Goal: Information Seeking & Learning: Learn about a topic

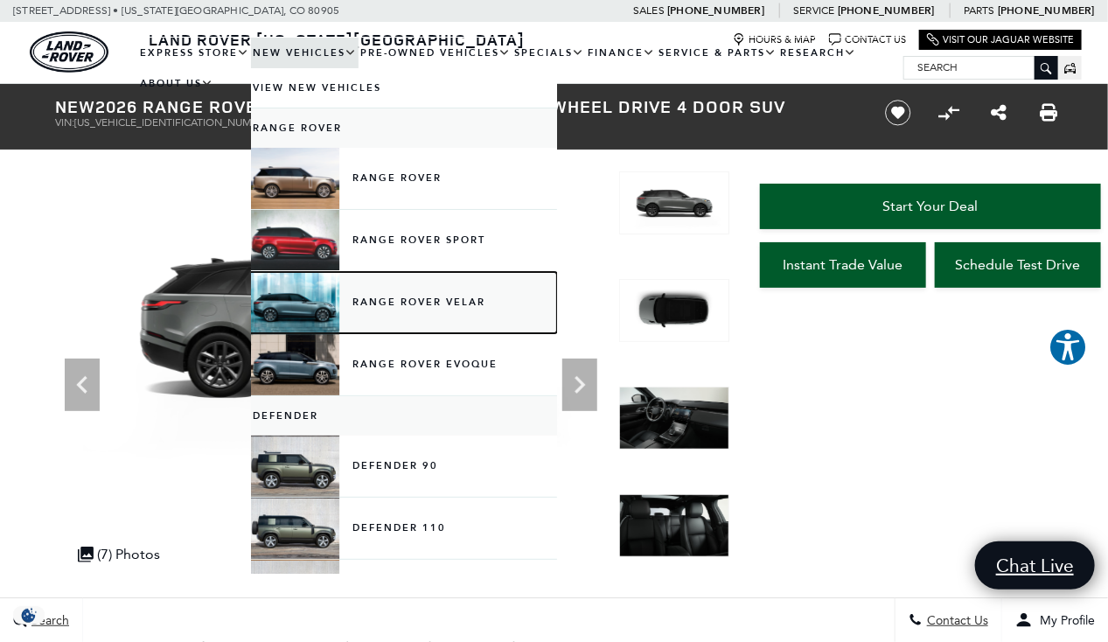
click at [382, 300] on link "Range Rover Velar" at bounding box center [404, 302] width 306 height 61
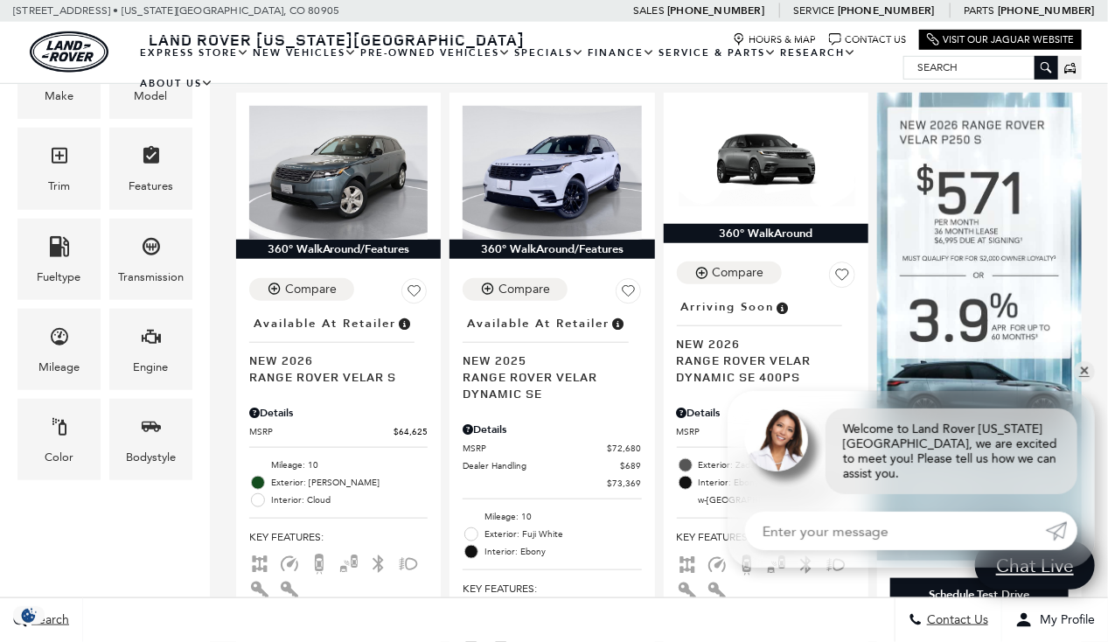
scroll to position [437, 0]
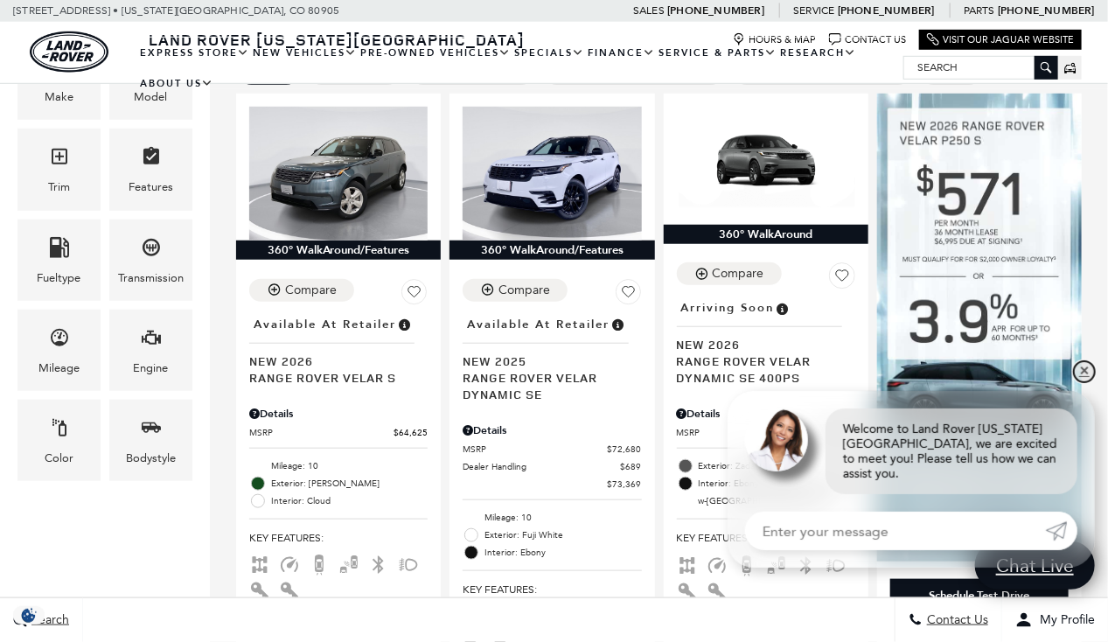
click at [1085, 382] on link "✕" at bounding box center [1084, 371] width 21 height 21
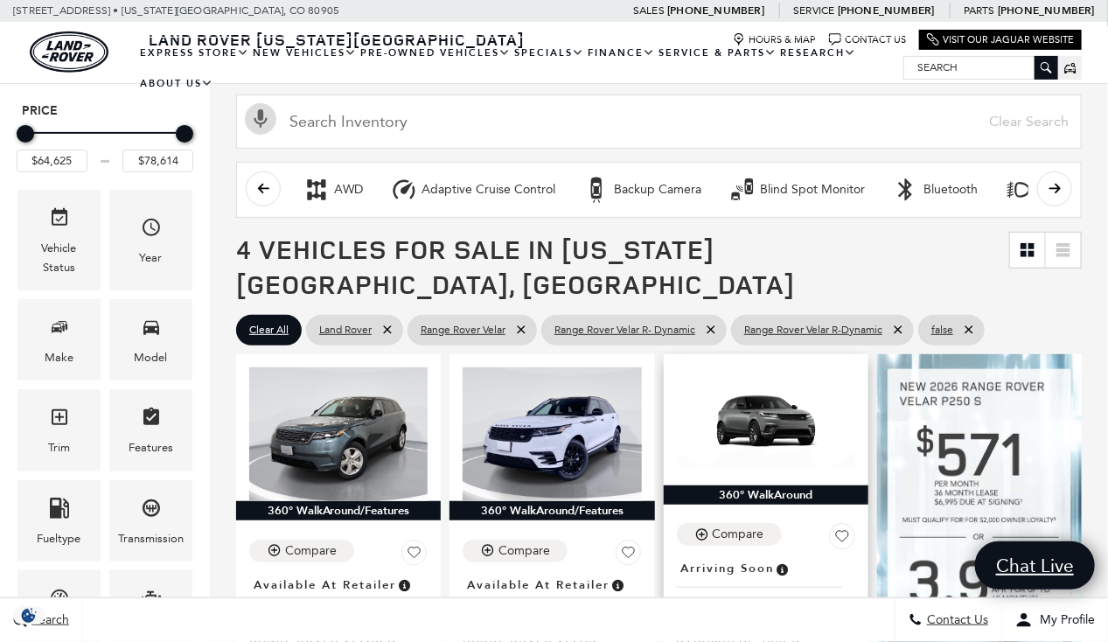
scroll to position [177, 0]
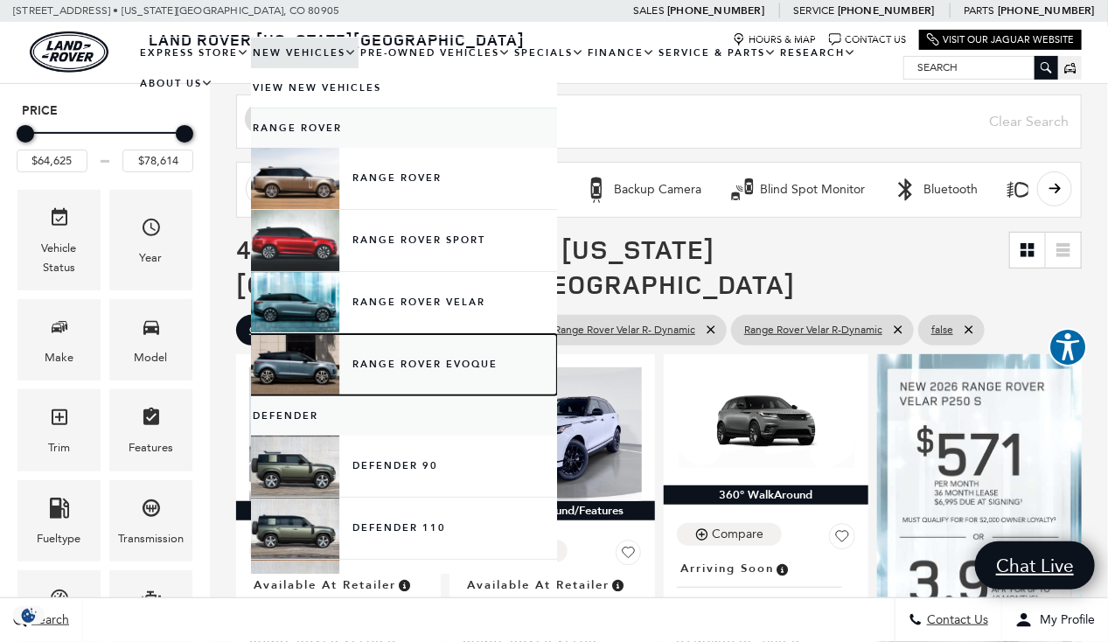
click at [421, 358] on link "Range Rover Evoque" at bounding box center [404, 364] width 306 height 61
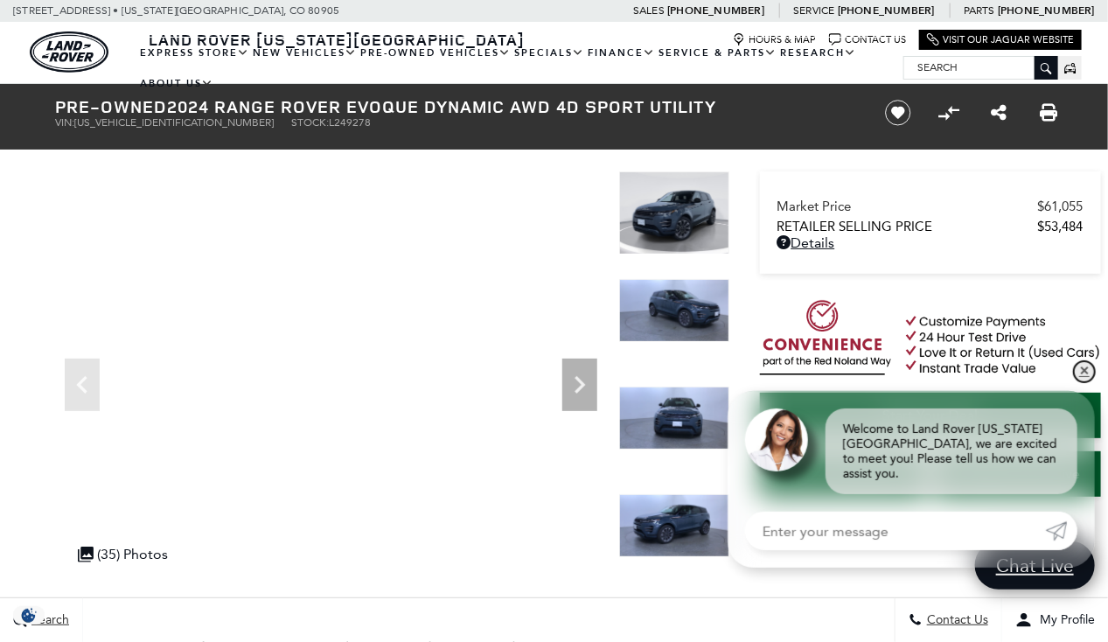
click at [1082, 382] on link "✕" at bounding box center [1084, 371] width 21 height 21
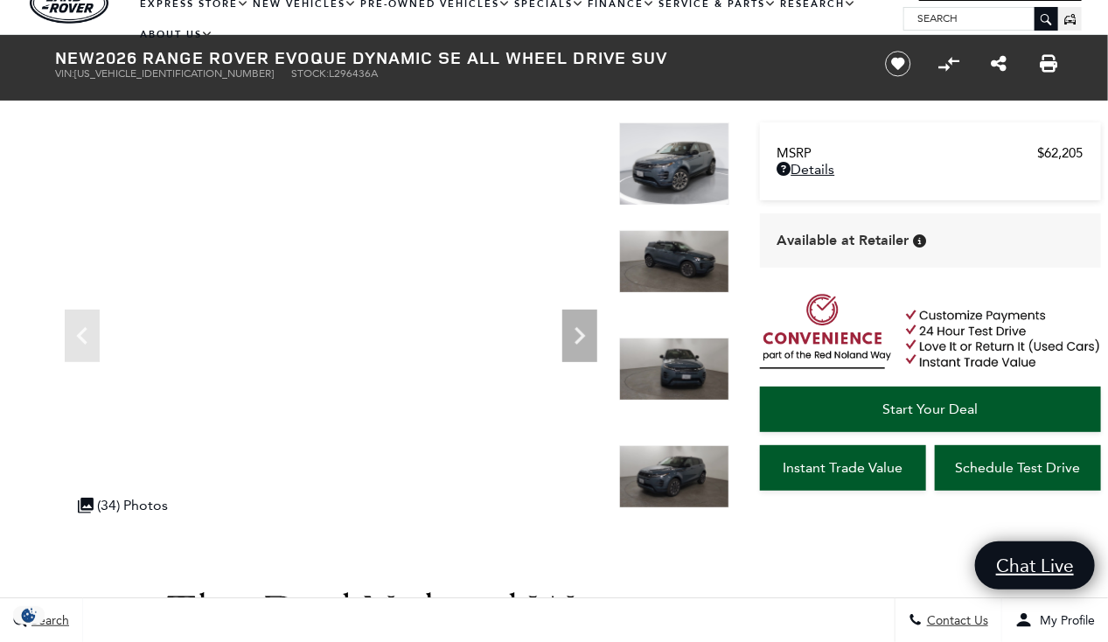
scroll to position [49, 0]
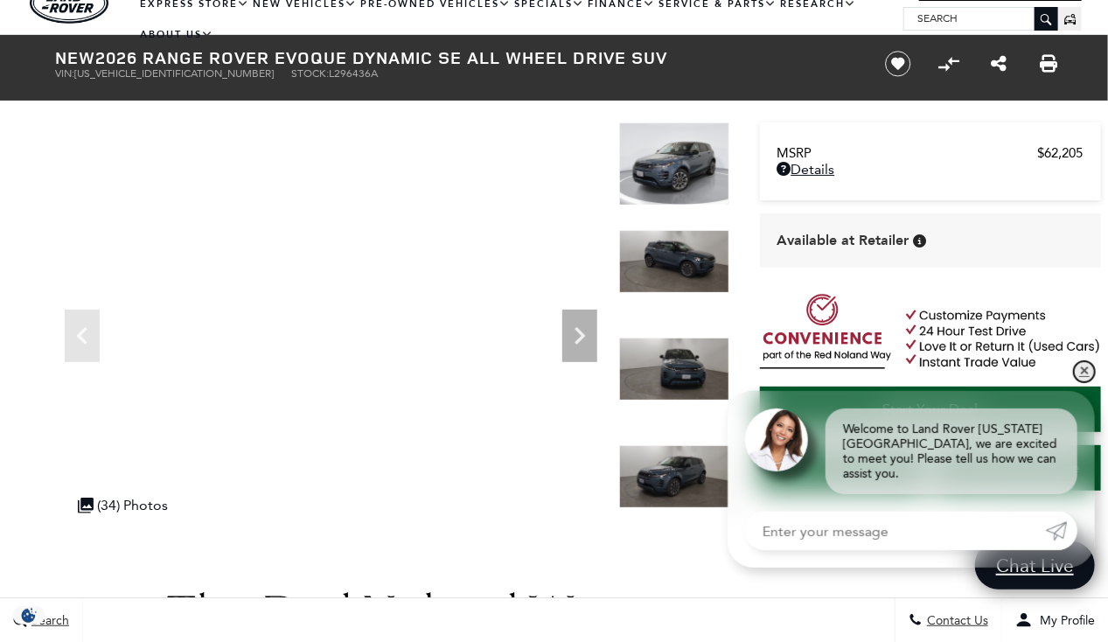
click at [1081, 382] on link "✕" at bounding box center [1084, 371] width 21 height 21
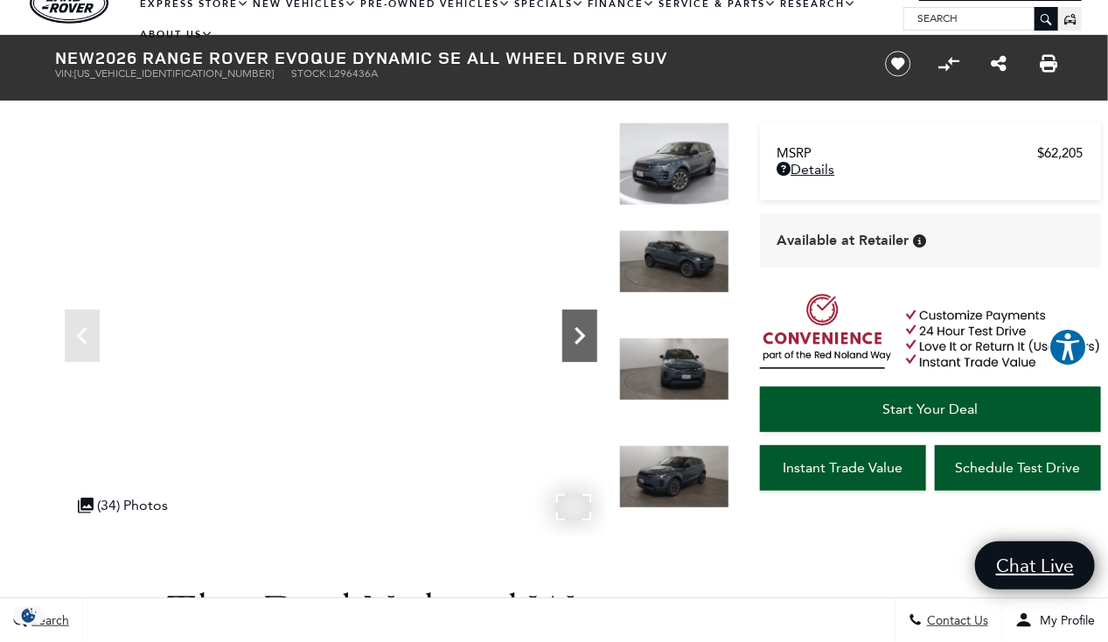
click at [582, 341] on icon "Next" at bounding box center [579, 335] width 35 height 35
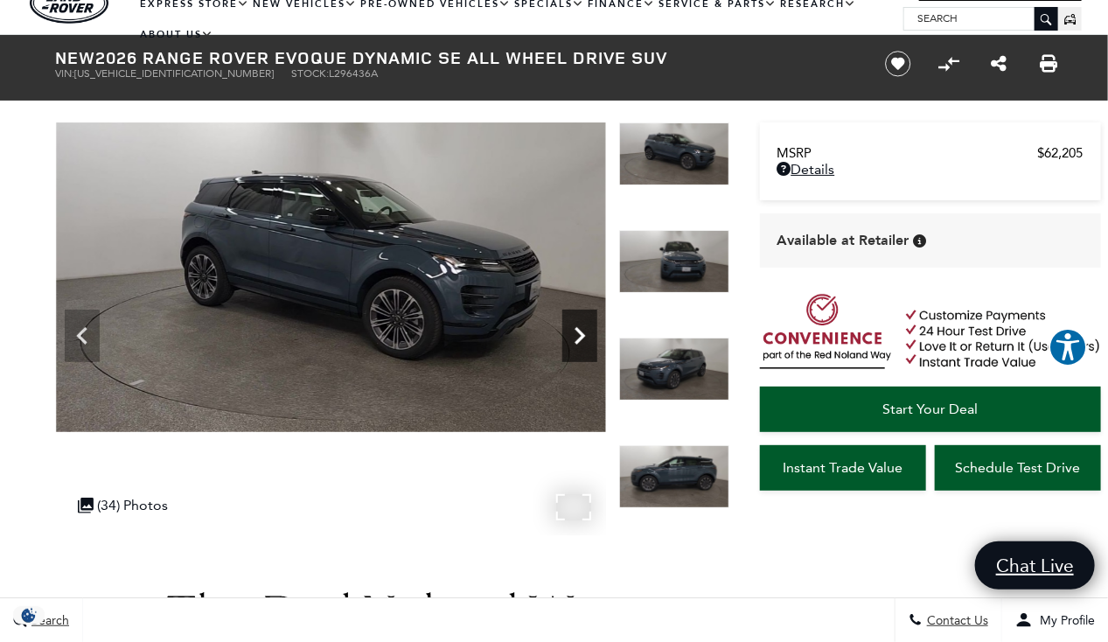
click at [582, 341] on icon "Next" at bounding box center [579, 335] width 35 height 35
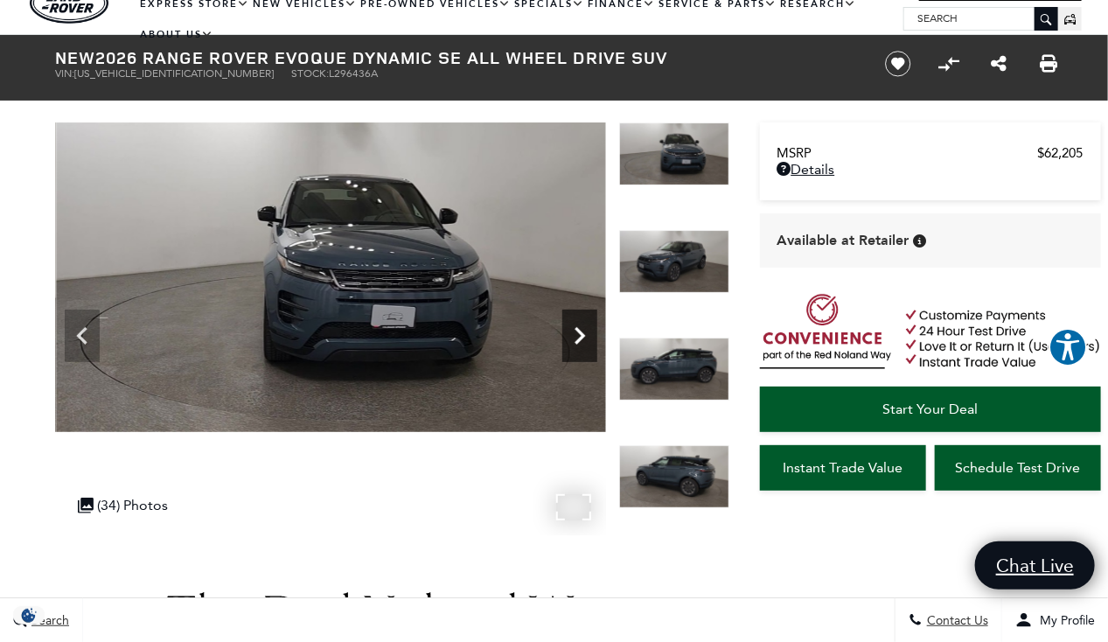
click at [582, 341] on icon "Next" at bounding box center [579, 335] width 35 height 35
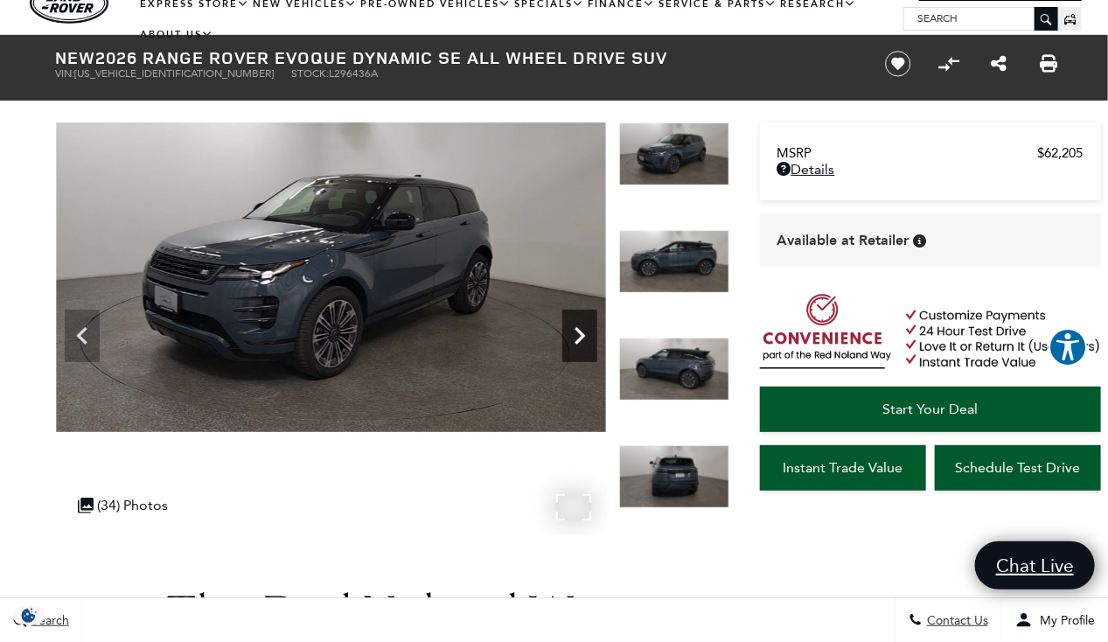
click at [582, 341] on icon "Next" at bounding box center [579, 335] width 35 height 35
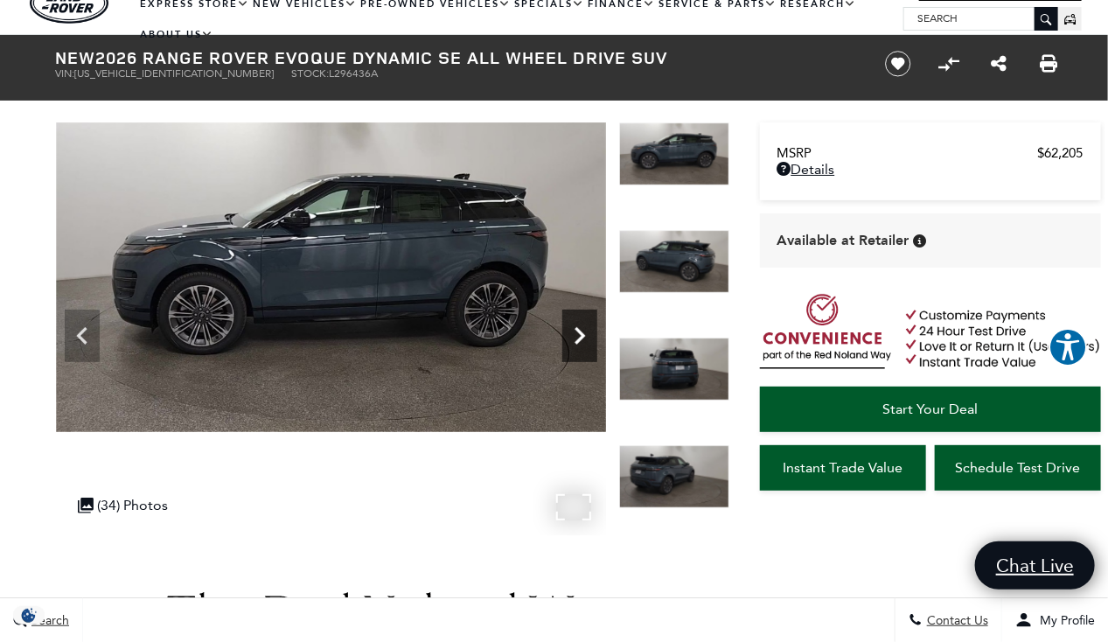
click at [582, 341] on icon "Next" at bounding box center [579, 335] width 35 height 35
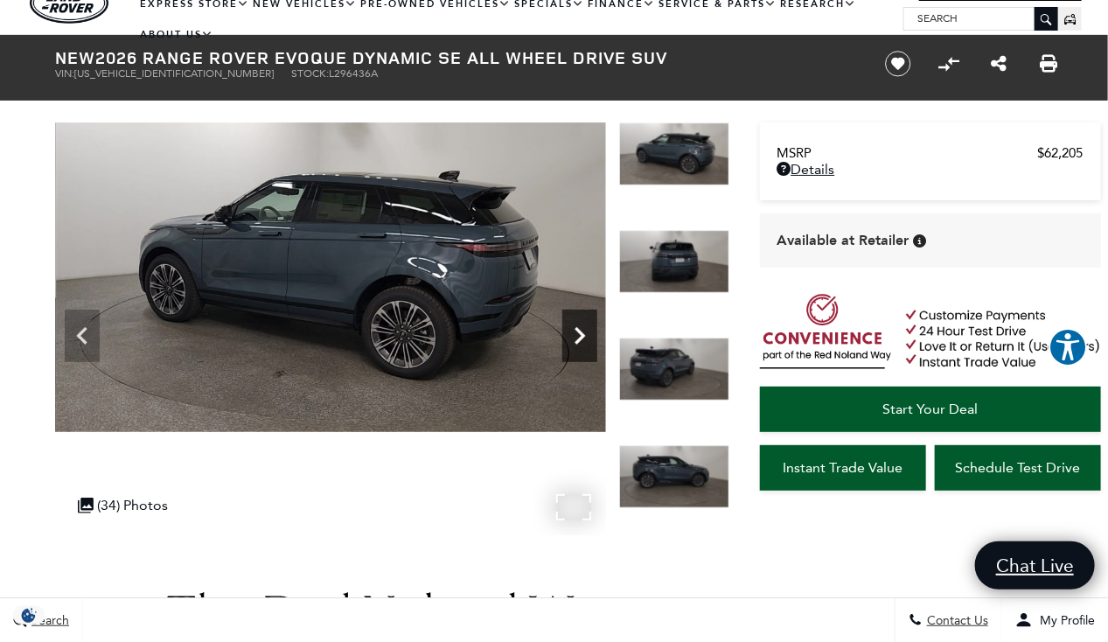
click at [583, 341] on icon "Next" at bounding box center [579, 335] width 35 height 35
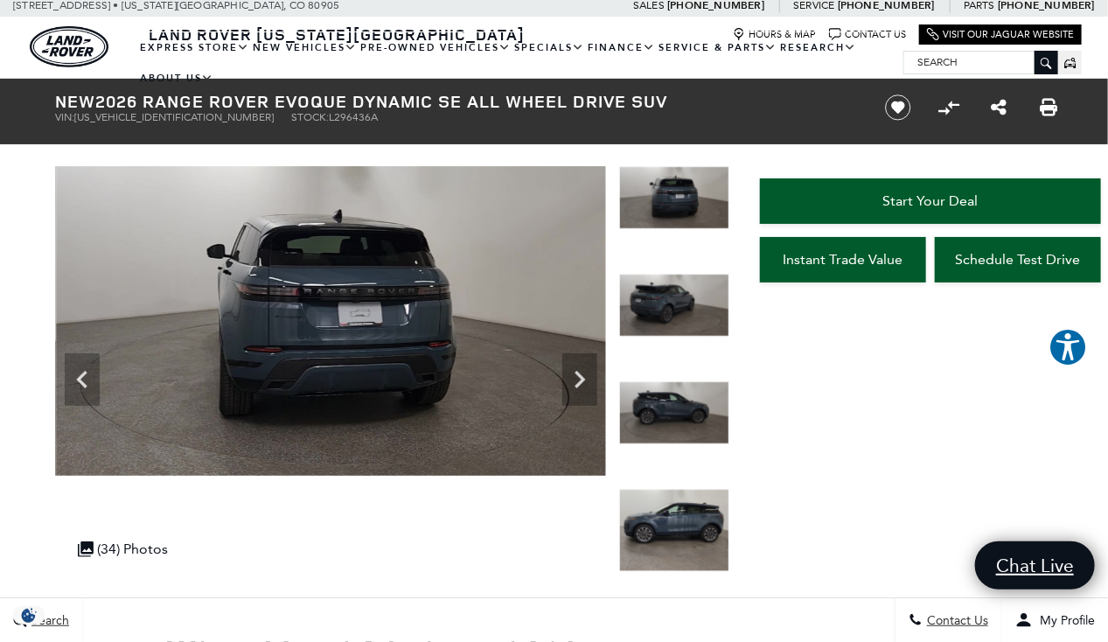
scroll to position [0, 0]
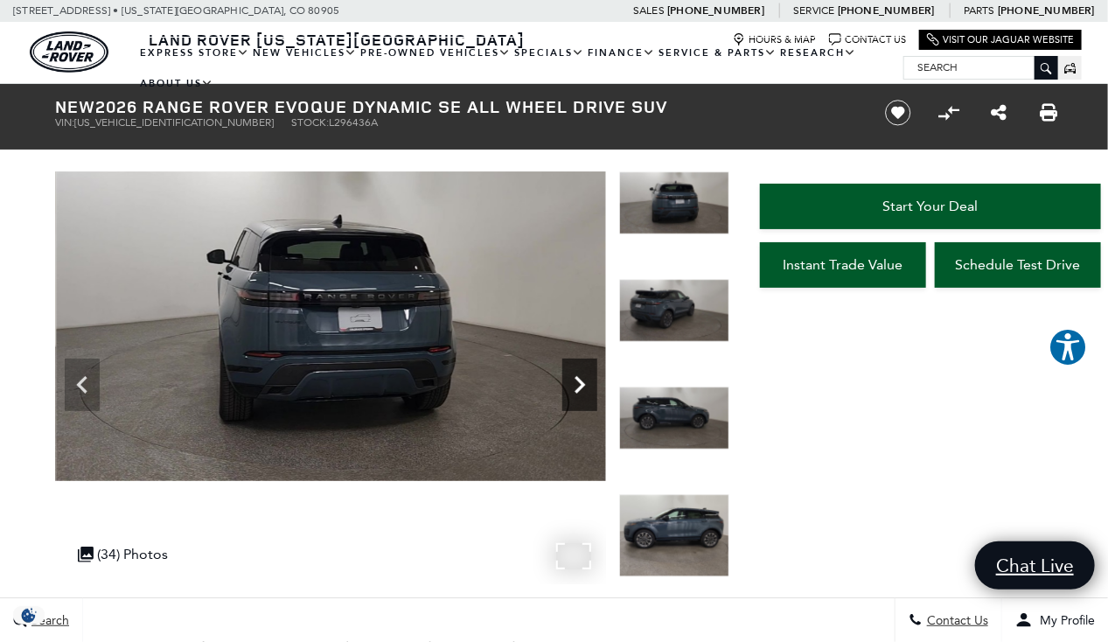
click at [579, 389] on icon "Next" at bounding box center [579, 384] width 10 height 17
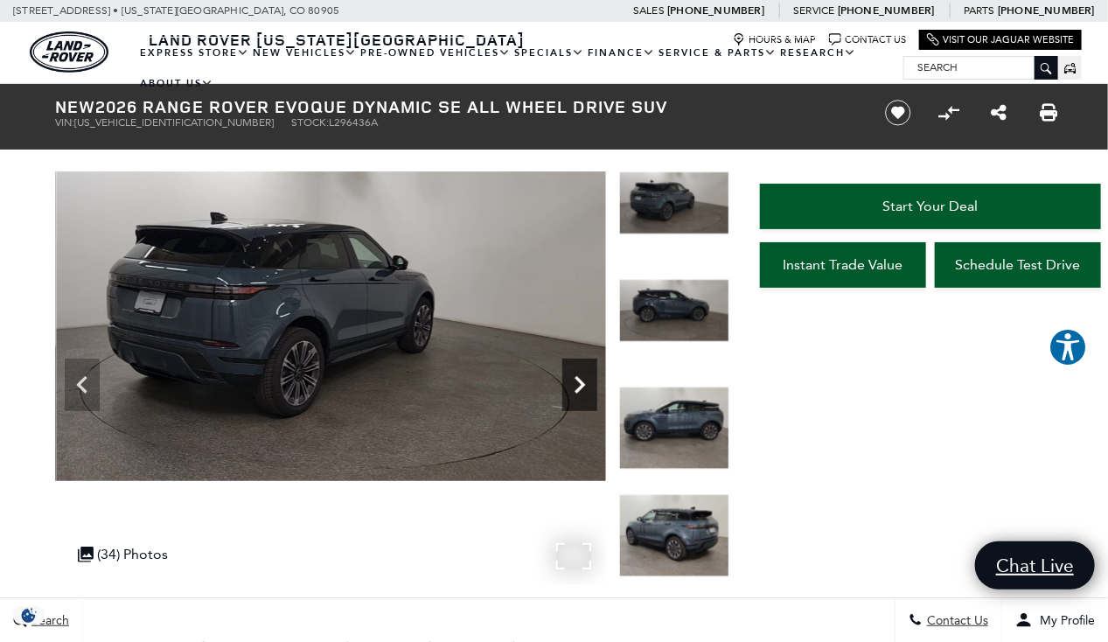
click at [579, 389] on icon "Next" at bounding box center [579, 384] width 10 height 17
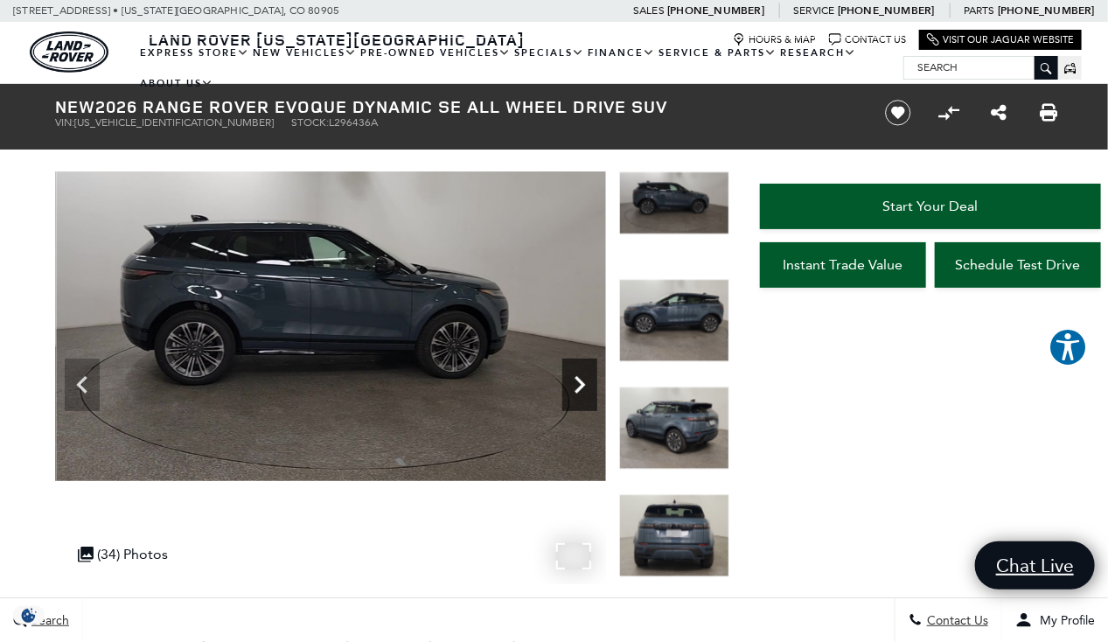
click at [579, 389] on icon "Next" at bounding box center [579, 384] width 10 height 17
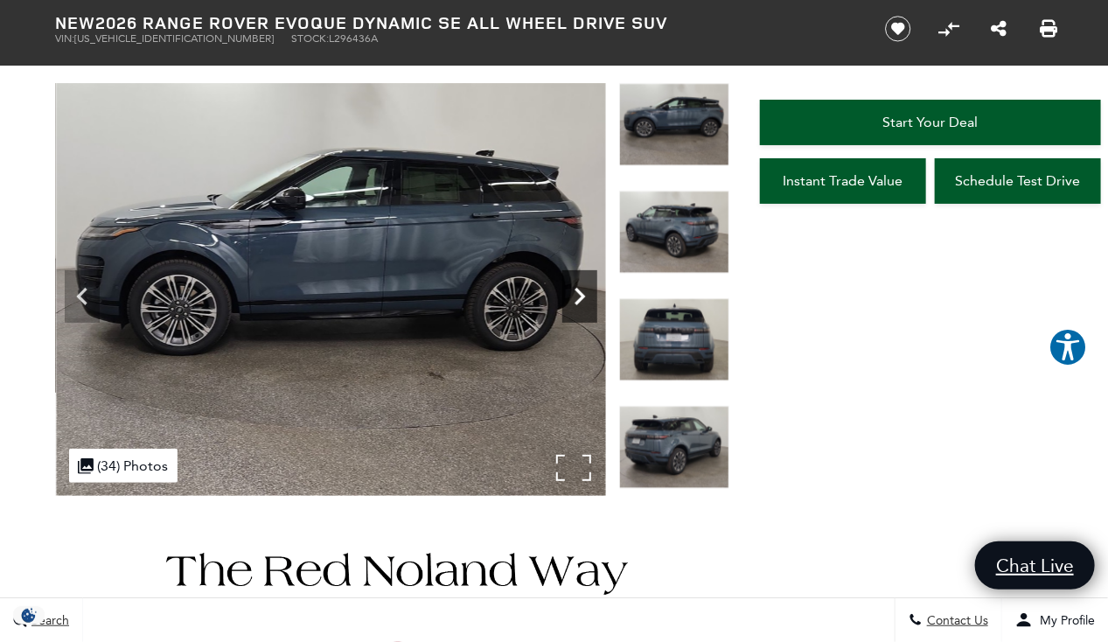
click at [586, 290] on icon "Next" at bounding box center [579, 296] width 35 height 35
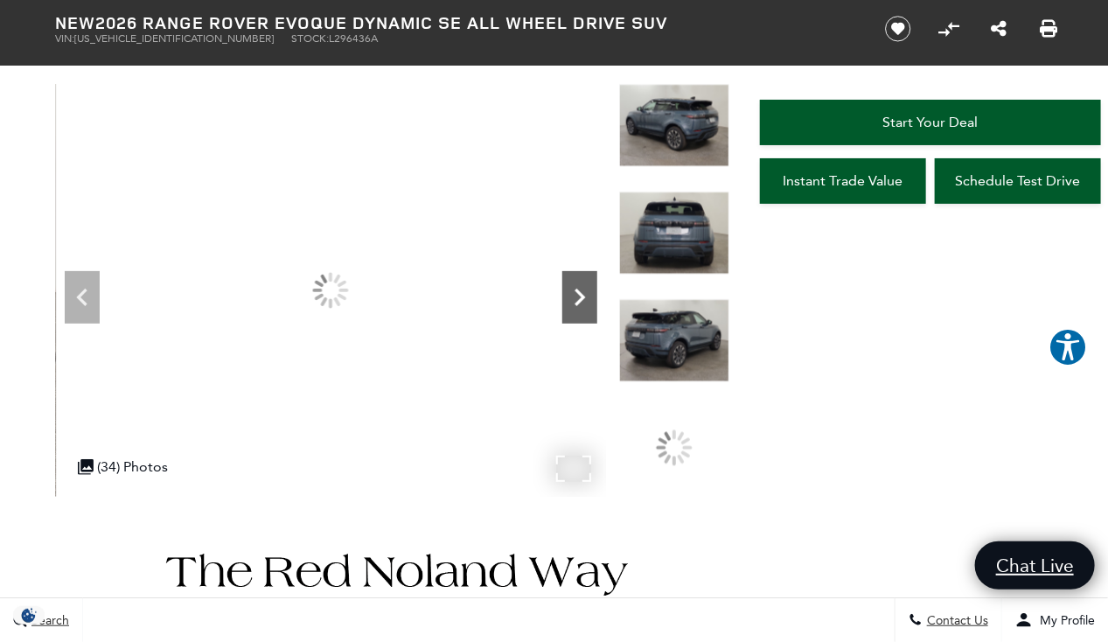
scroll to position [87, 0]
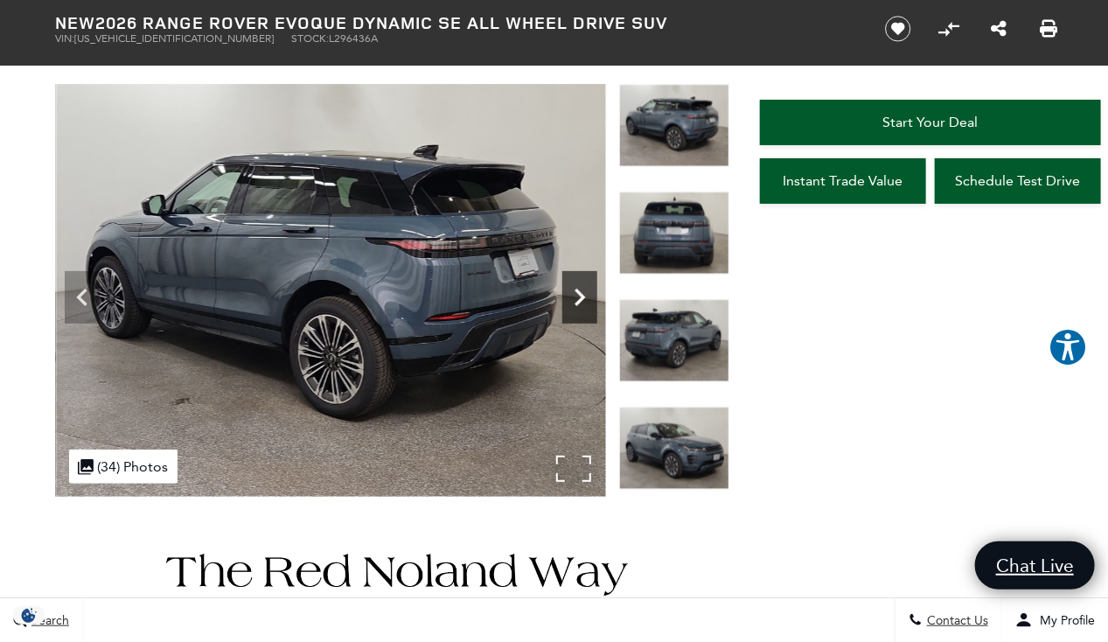
click at [586, 290] on icon "Next" at bounding box center [579, 297] width 35 height 35
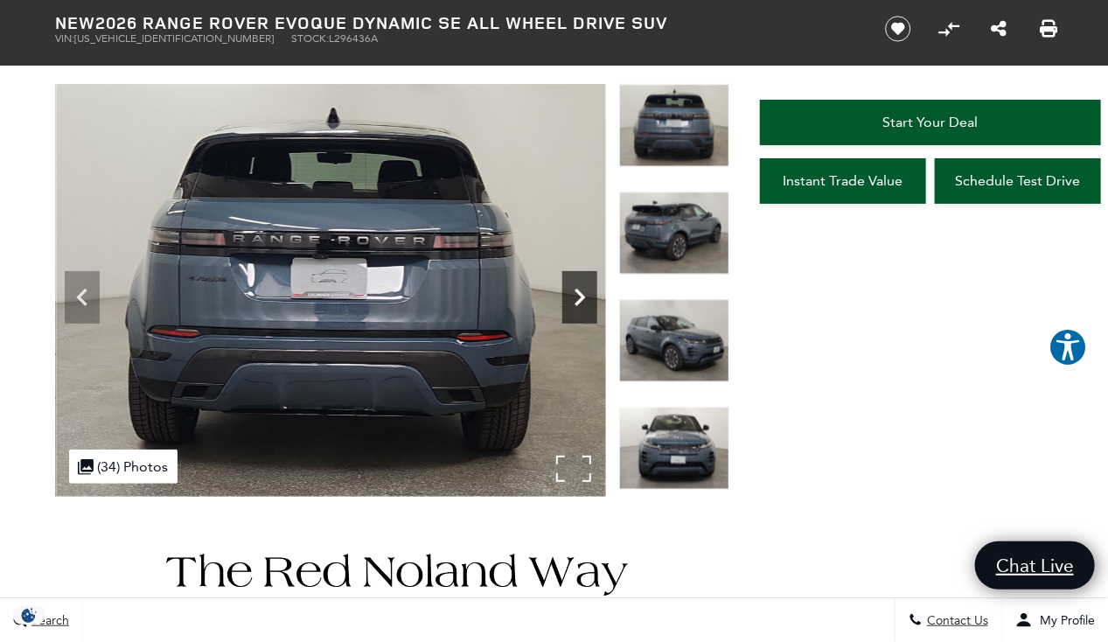
click at [590, 292] on icon "Next" at bounding box center [579, 297] width 35 height 35
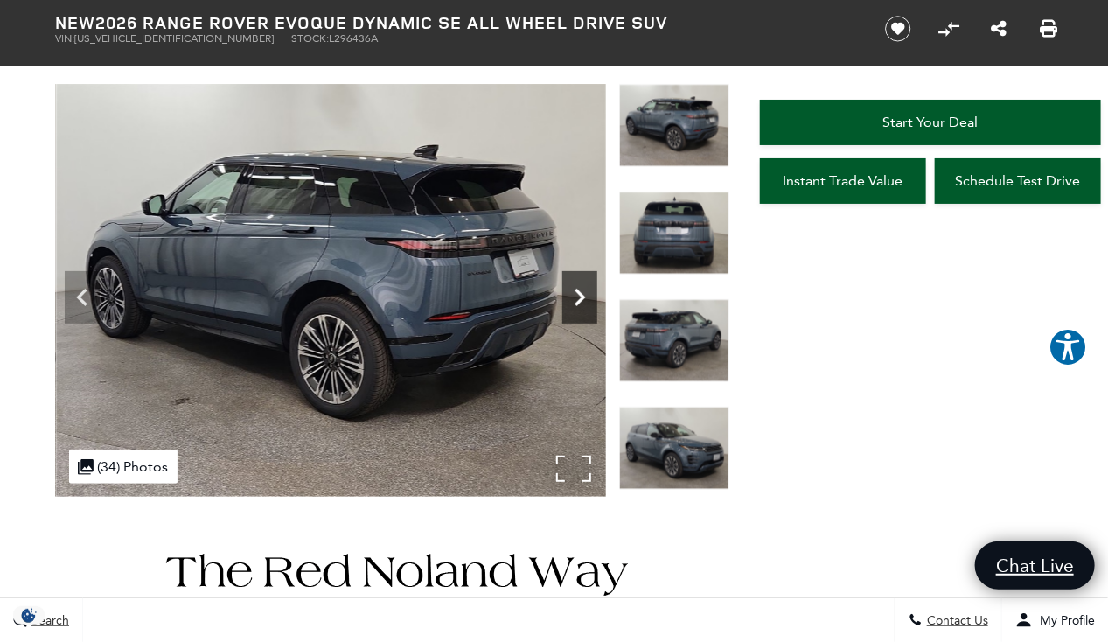
click at [585, 296] on icon "Next" at bounding box center [579, 297] width 35 height 35
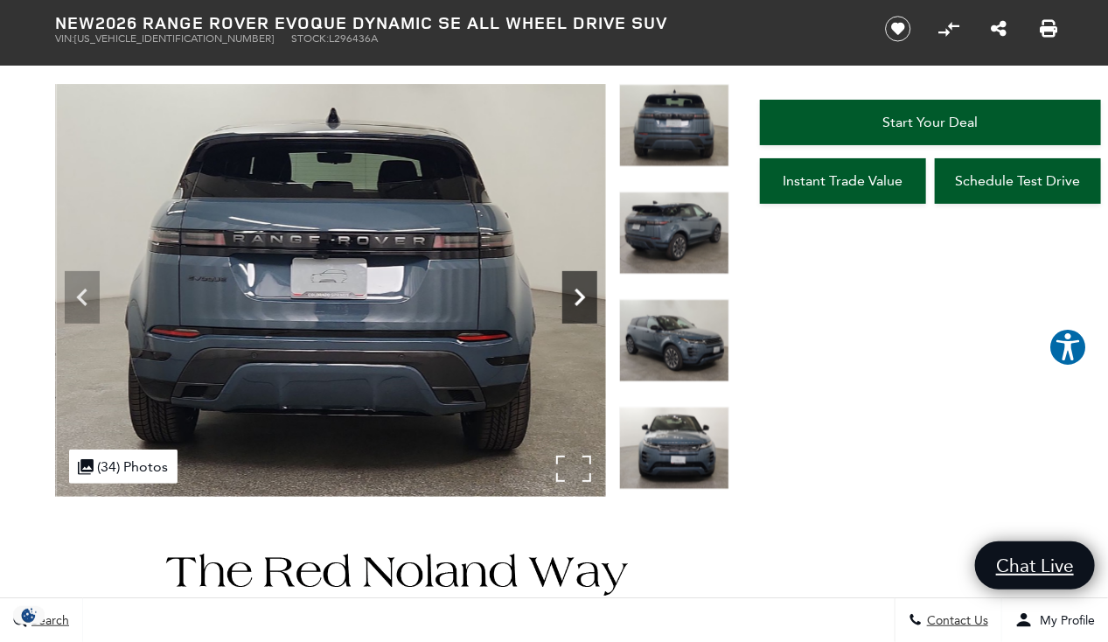
click at [585, 296] on icon "Next" at bounding box center [579, 297] width 35 height 35
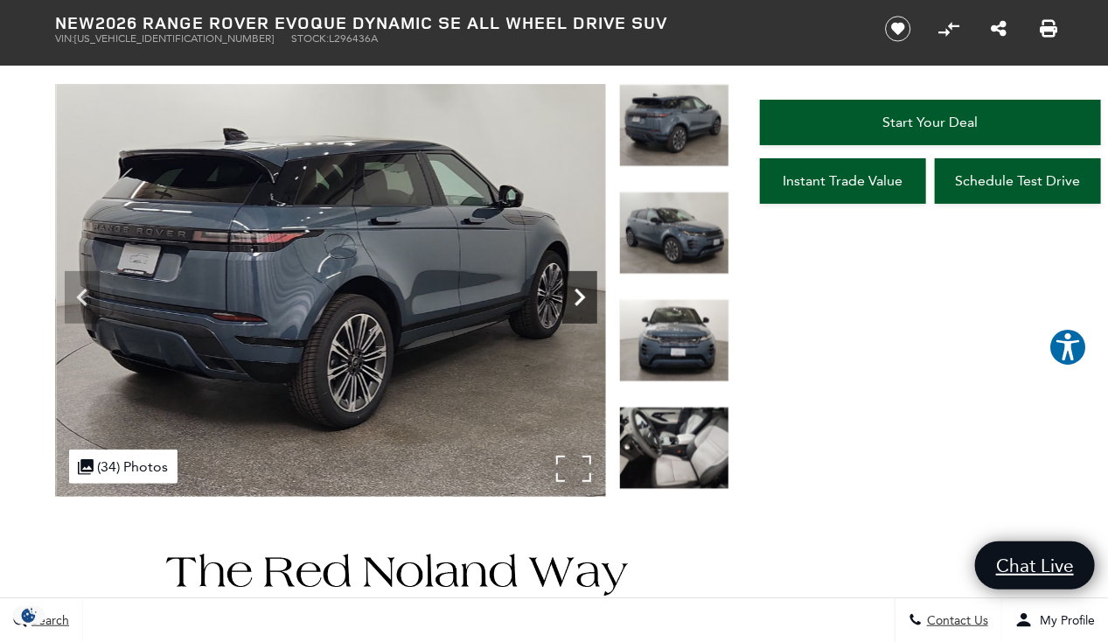
click at [585, 296] on icon "Next" at bounding box center [579, 297] width 35 height 35
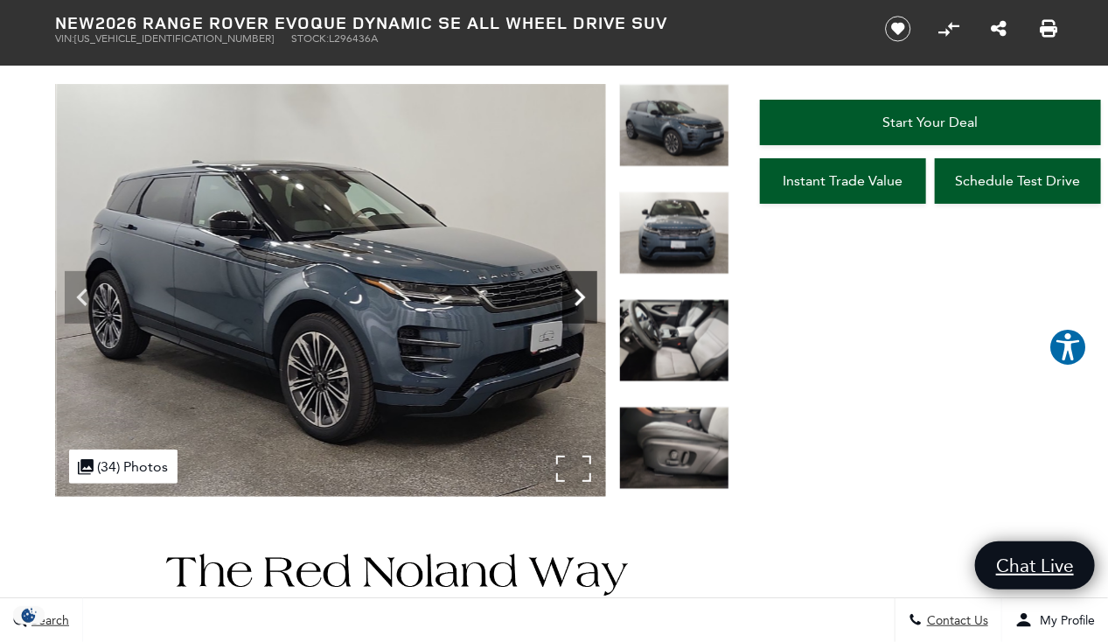
click at [585, 296] on icon "Next" at bounding box center [579, 297] width 35 height 35
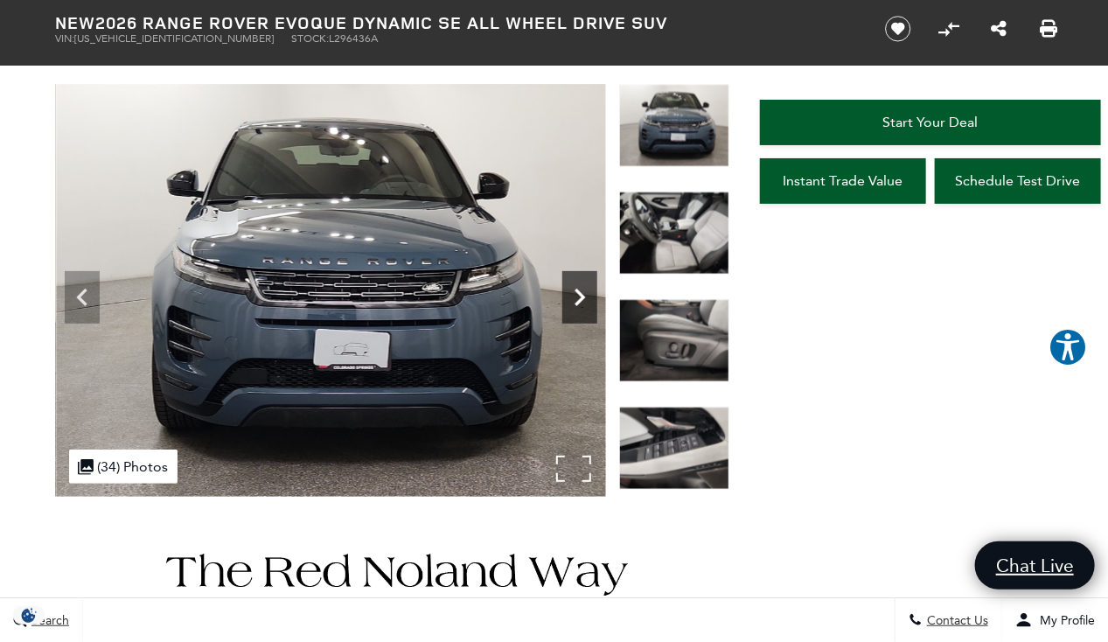
click at [585, 296] on icon "Next" at bounding box center [579, 297] width 35 height 35
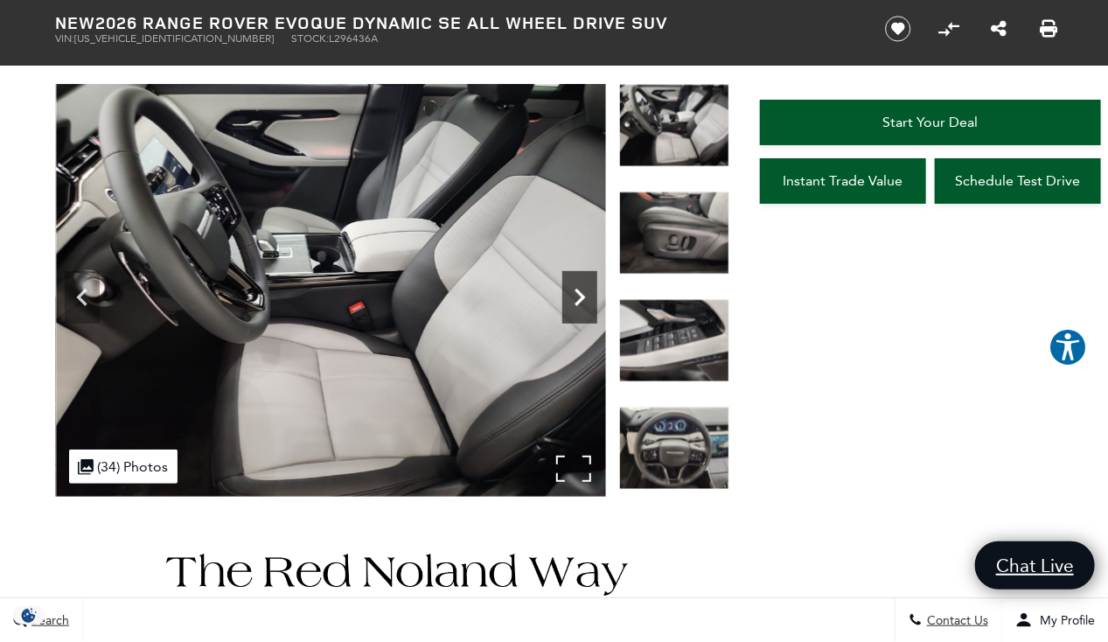
click at [585, 296] on icon "Next" at bounding box center [579, 297] width 35 height 35
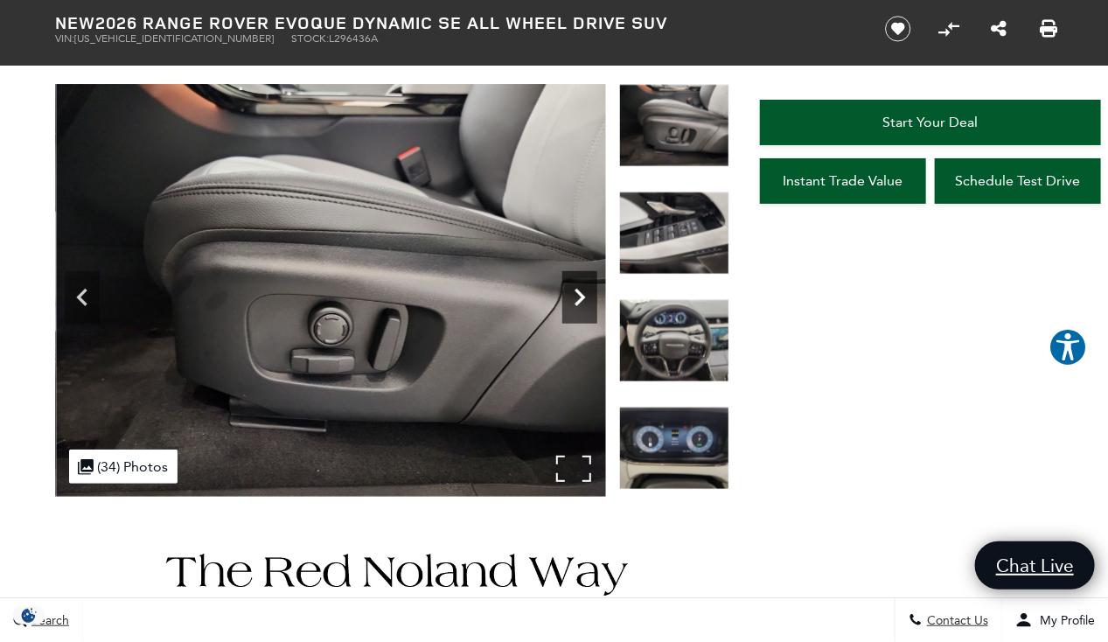
click at [585, 296] on icon "Next" at bounding box center [579, 297] width 35 height 35
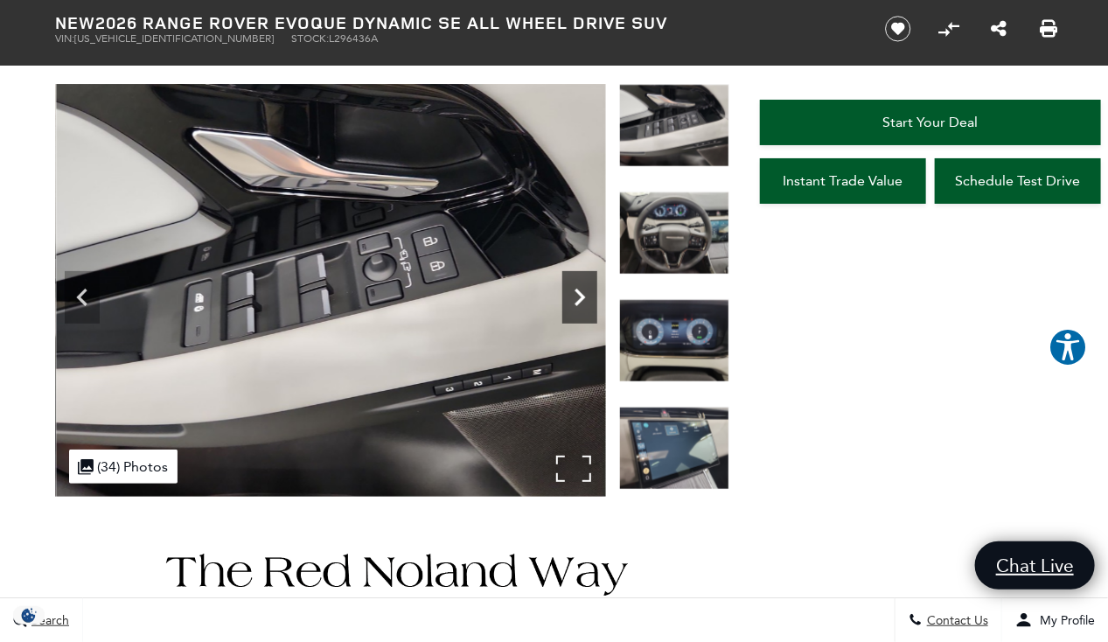
click at [585, 296] on icon "Next" at bounding box center [579, 297] width 35 height 35
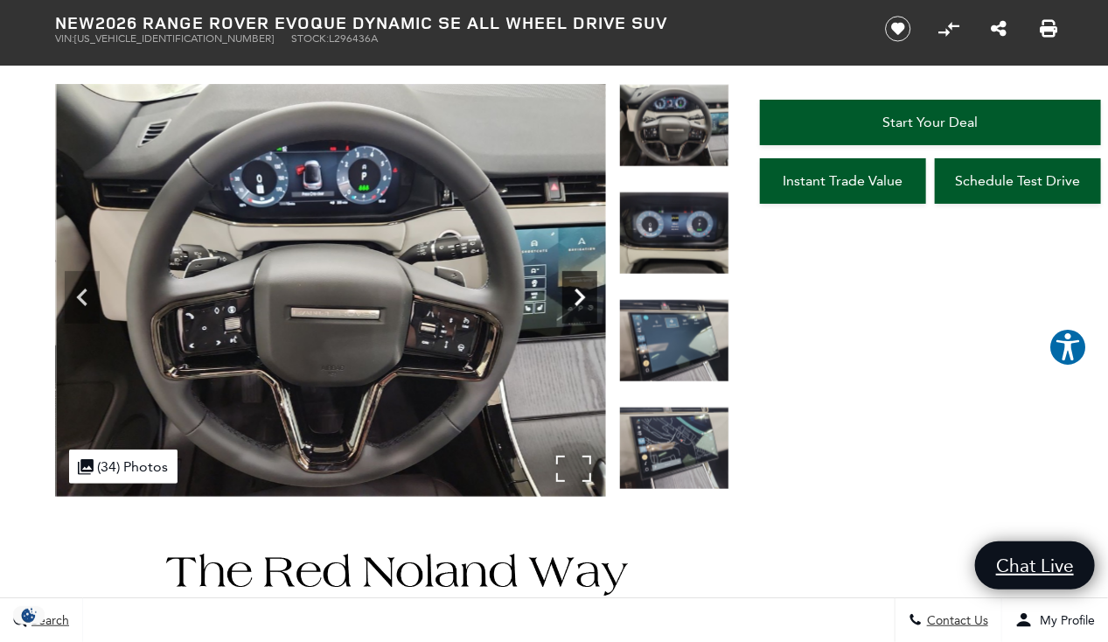
click at [585, 296] on icon "Next" at bounding box center [579, 297] width 35 height 35
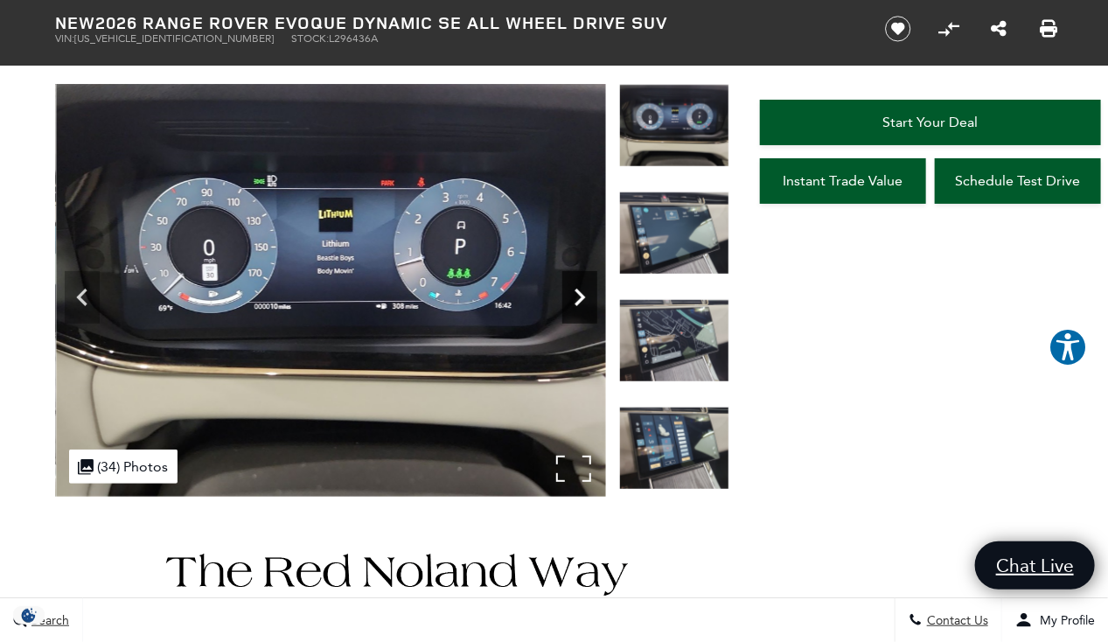
click at [585, 296] on icon "Next" at bounding box center [579, 297] width 35 height 35
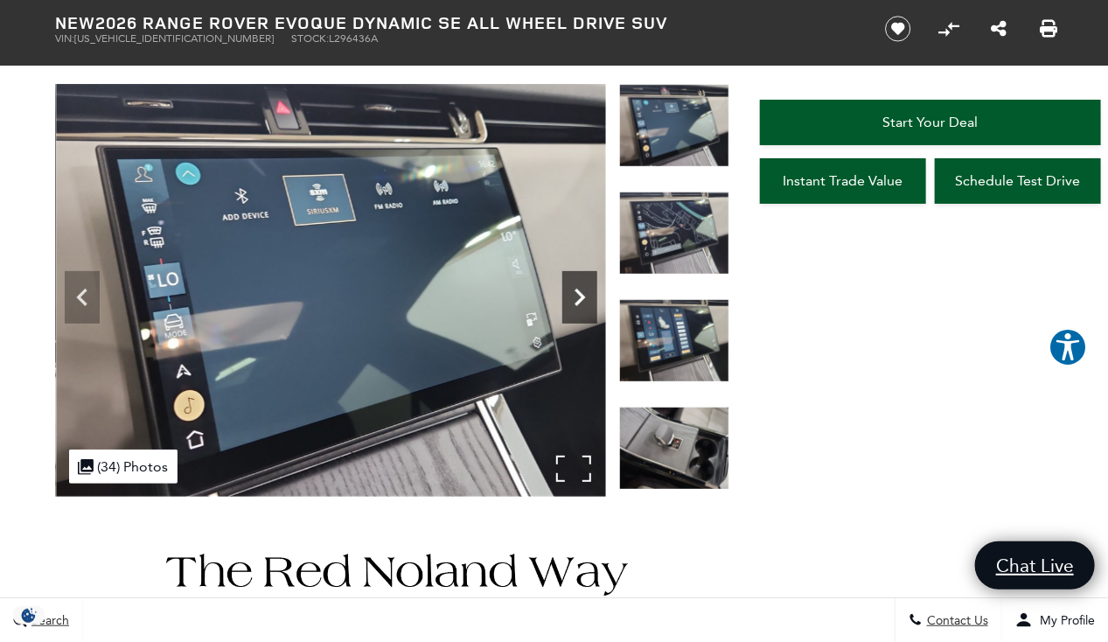
click at [585, 296] on icon "Next" at bounding box center [579, 297] width 35 height 35
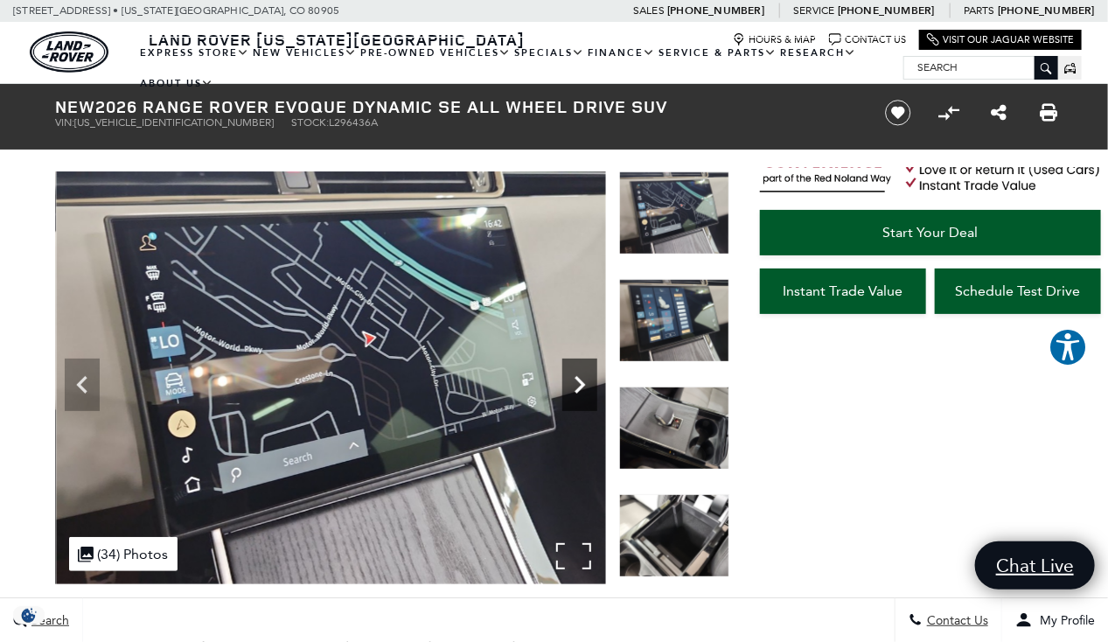
scroll to position [226, 0]
click at [575, 383] on icon "Next" at bounding box center [579, 384] width 35 height 35
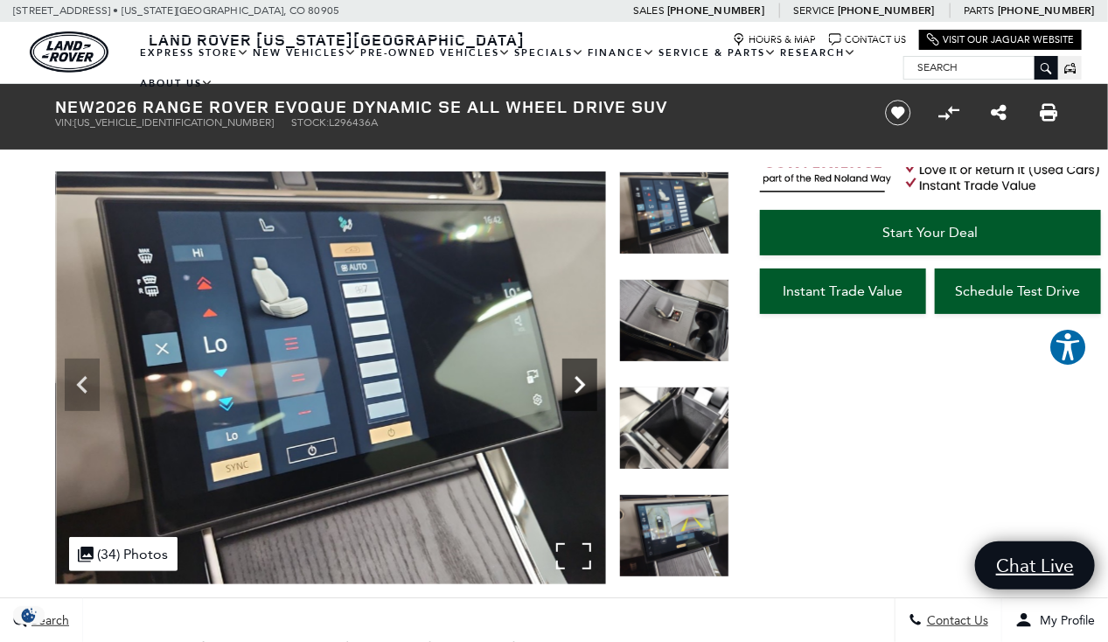
click at [582, 380] on icon "Next" at bounding box center [579, 384] width 35 height 35
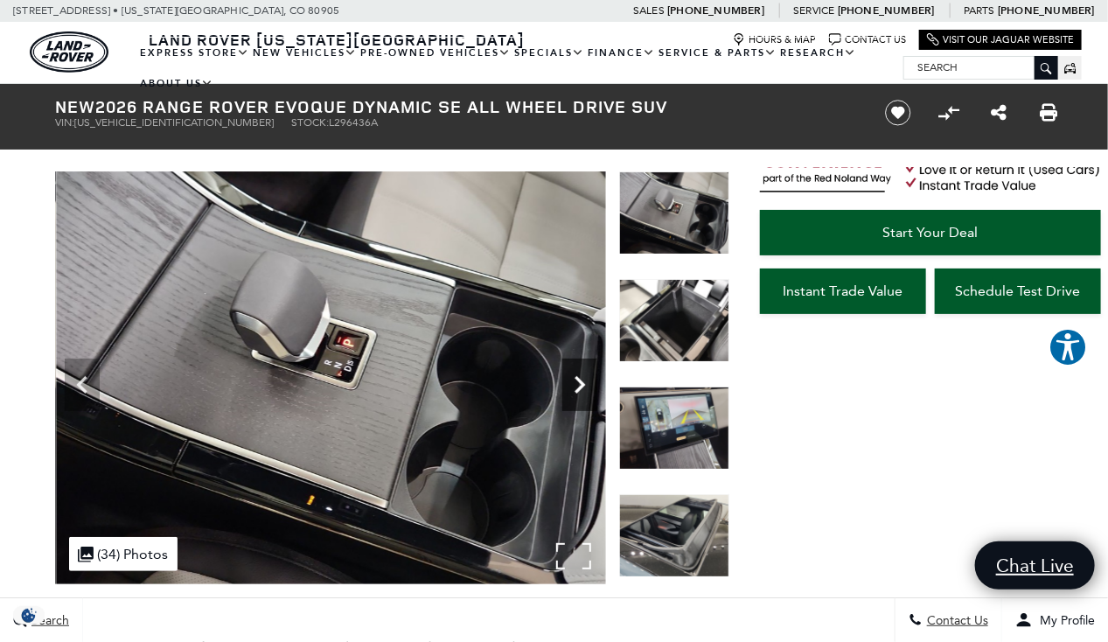
click at [582, 380] on icon "Next" at bounding box center [579, 384] width 35 height 35
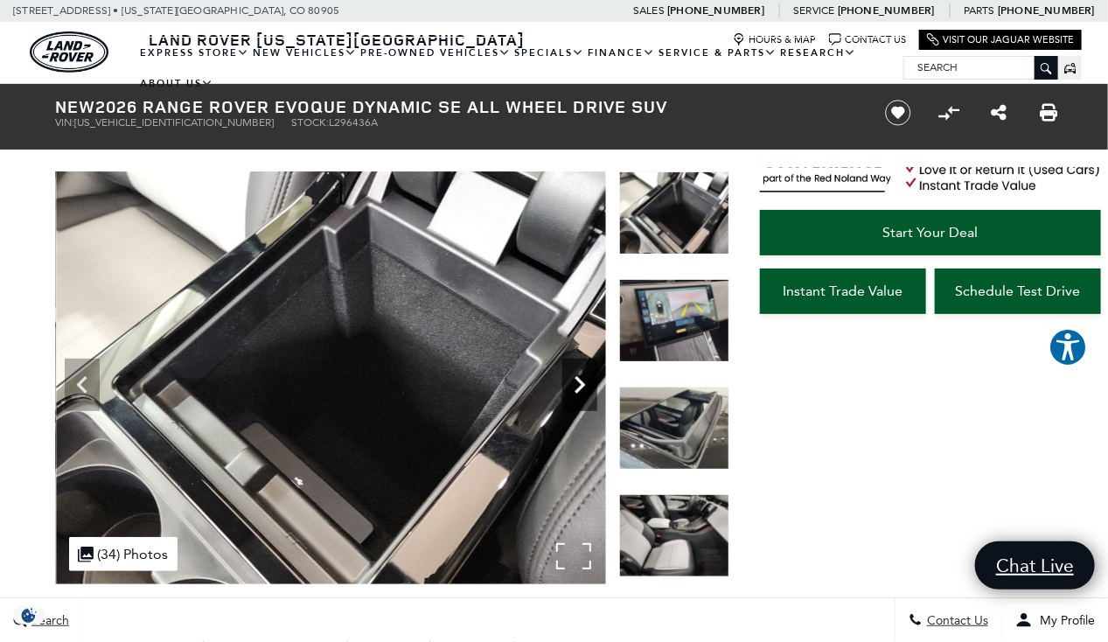
click at [582, 380] on icon "Next" at bounding box center [579, 384] width 35 height 35
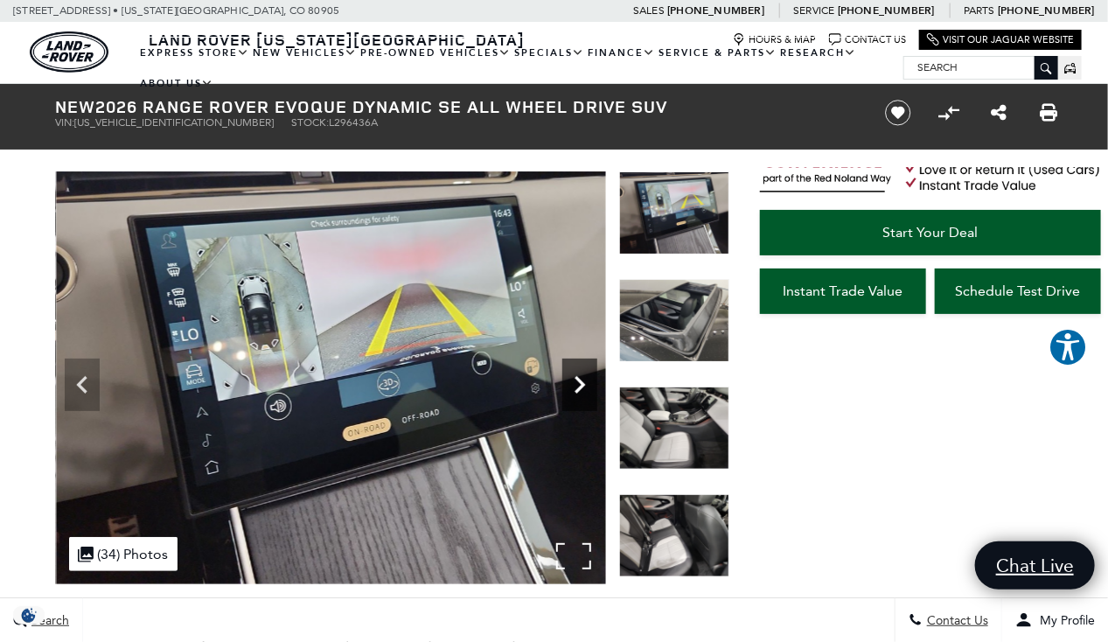
click at [582, 380] on icon "Next" at bounding box center [579, 384] width 35 height 35
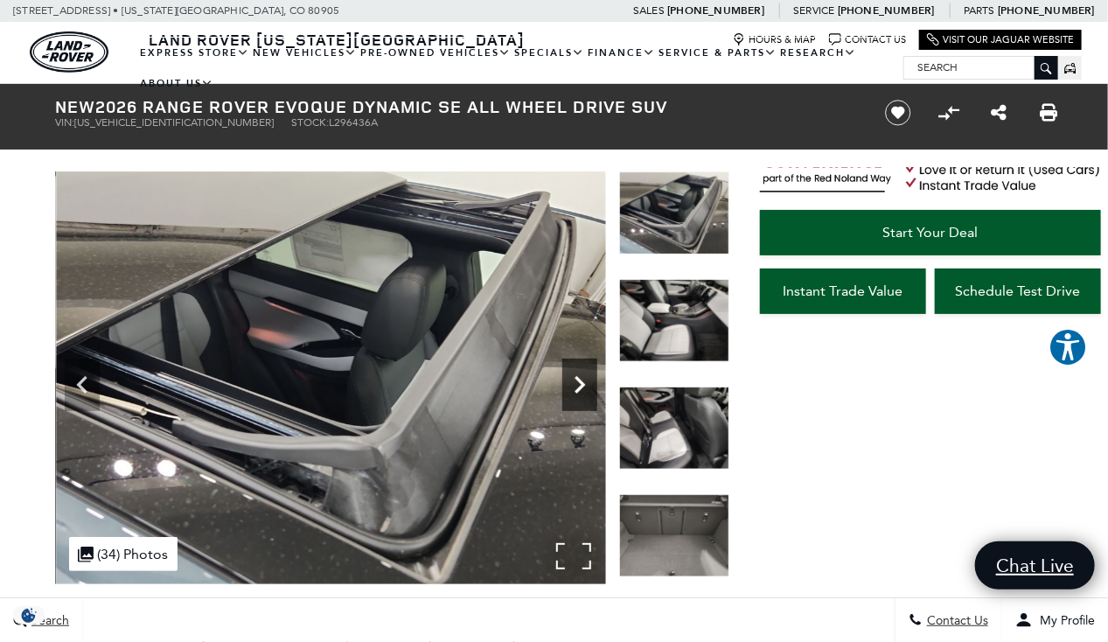
click at [582, 380] on icon "Next" at bounding box center [579, 384] width 35 height 35
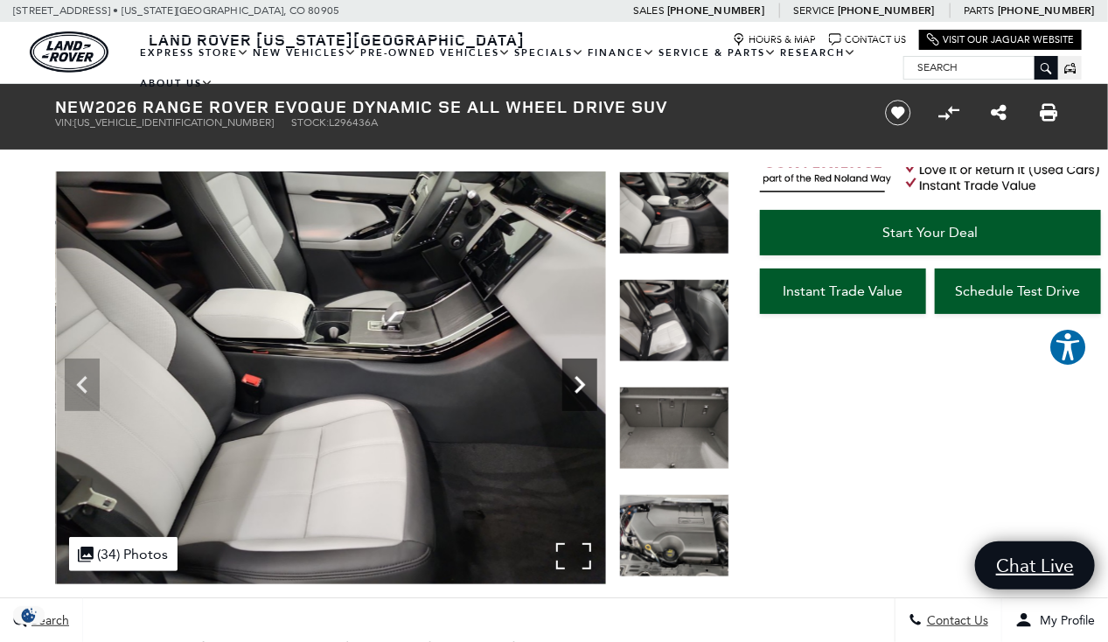
click at [582, 380] on icon "Next" at bounding box center [579, 384] width 35 height 35
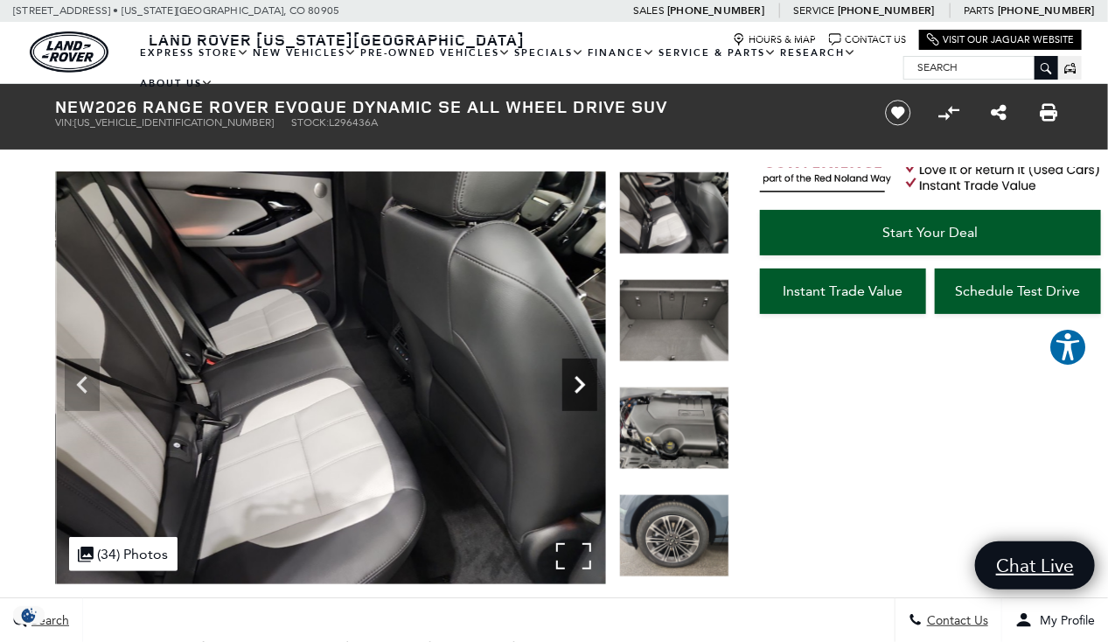
click at [582, 380] on icon "Next" at bounding box center [579, 384] width 35 height 35
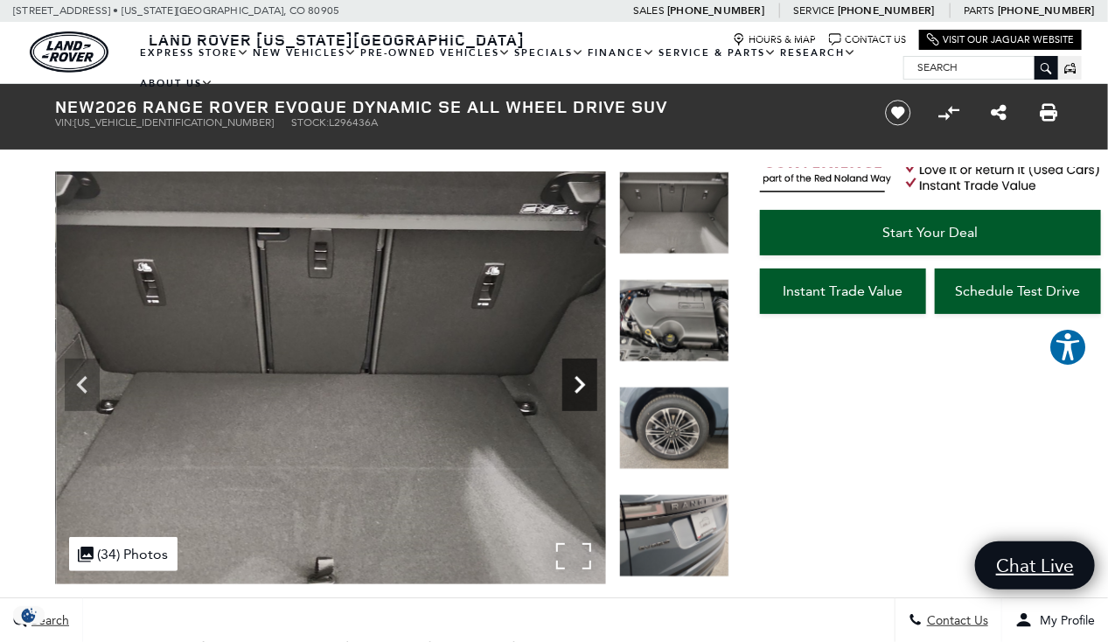
click at [582, 380] on icon "Next" at bounding box center [579, 384] width 35 height 35
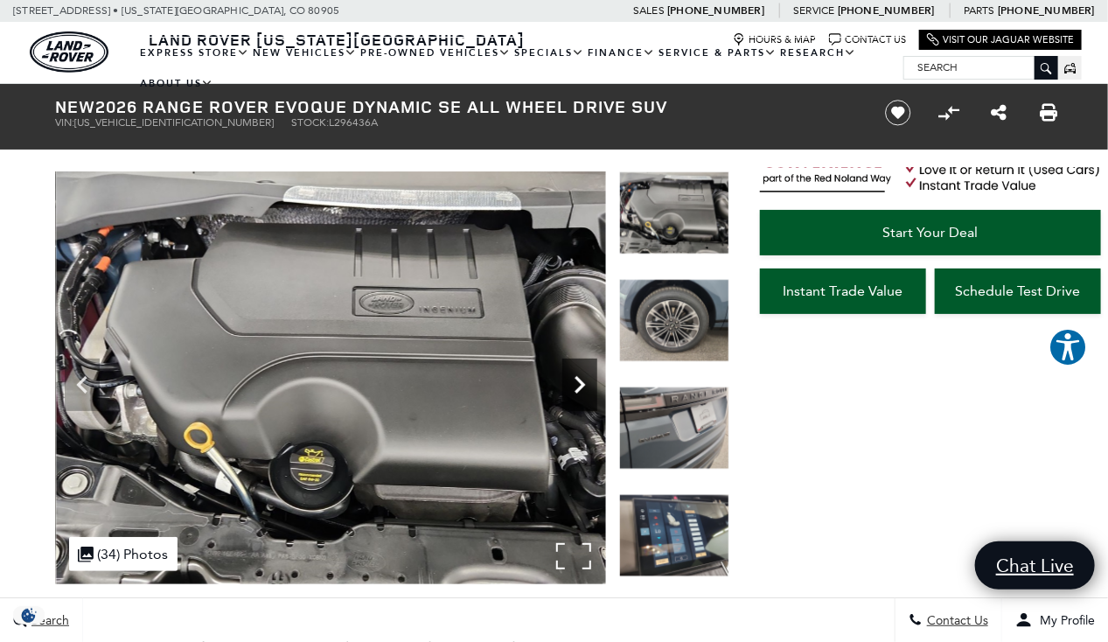
click at [582, 380] on icon "Next" at bounding box center [579, 384] width 35 height 35
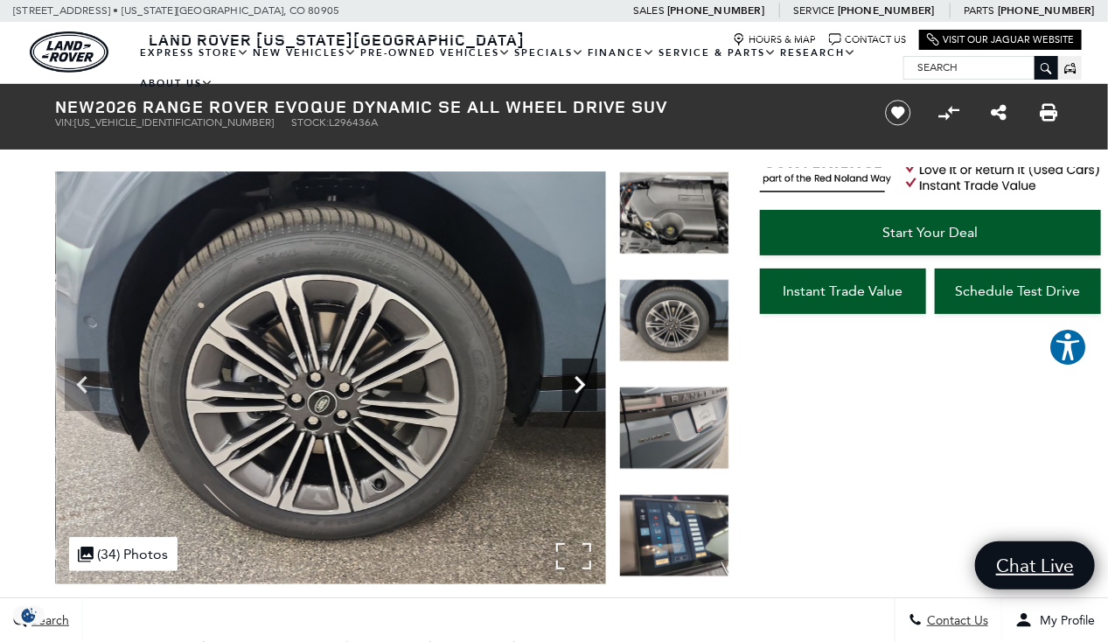
click at [582, 380] on icon "Next" at bounding box center [579, 384] width 35 height 35
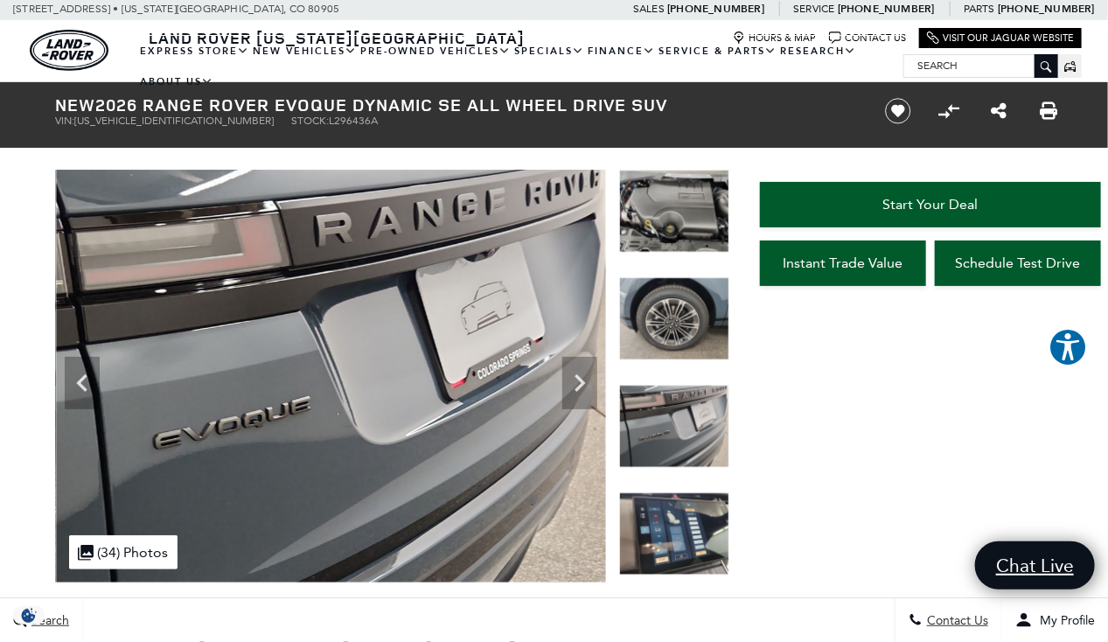
scroll to position [0, 0]
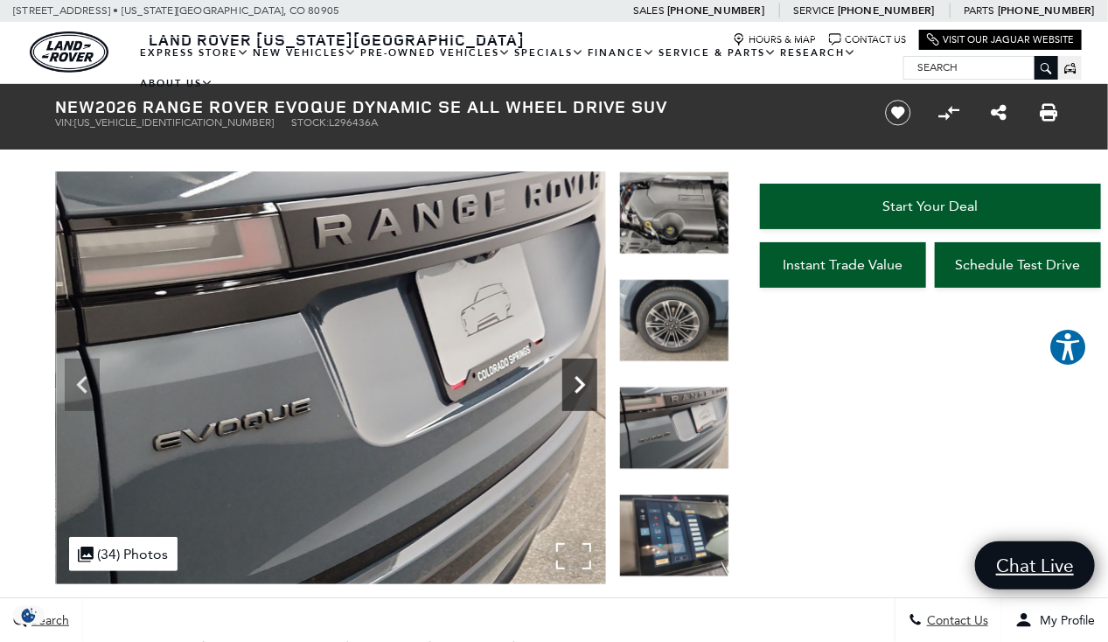
click at [586, 373] on icon "Next" at bounding box center [579, 384] width 35 height 35
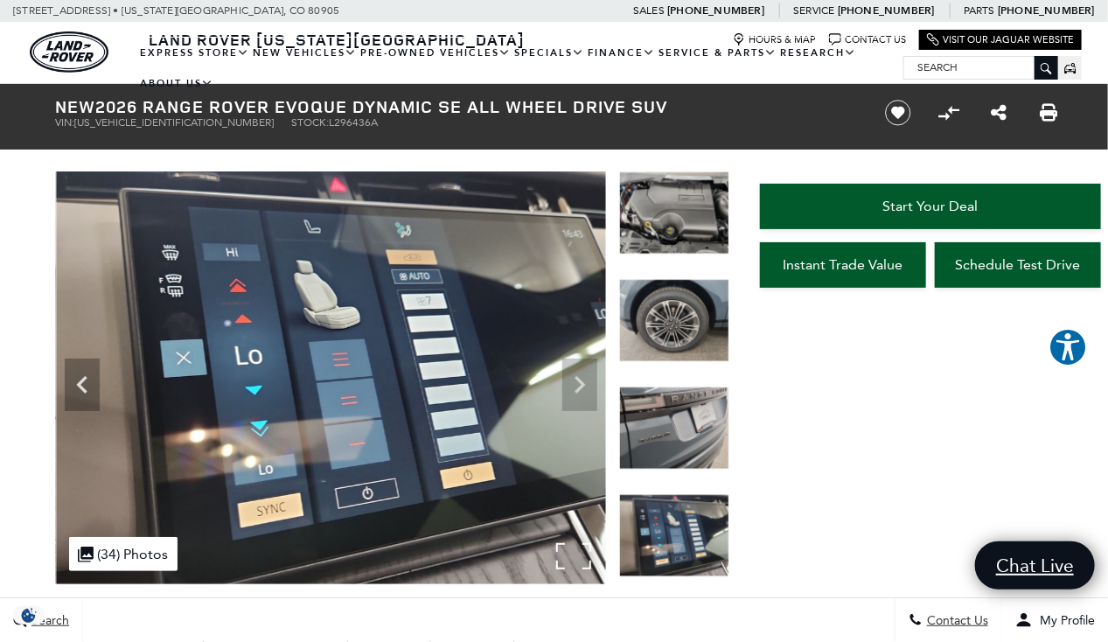
click at [586, 373] on img at bounding box center [331, 377] width 550 height 413
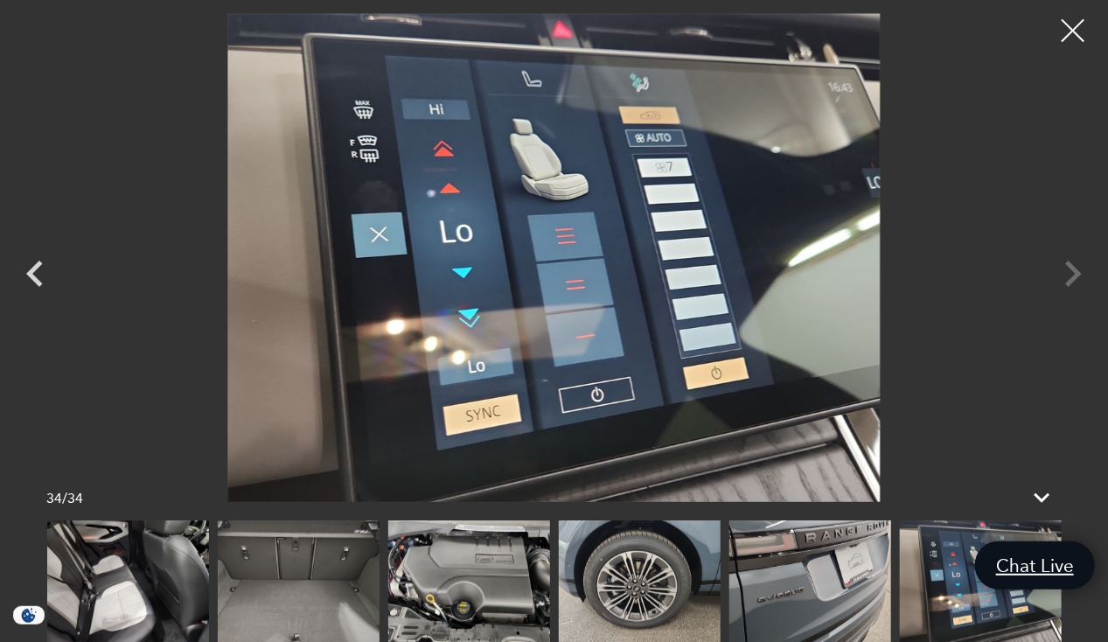
click at [1084, 26] on div at bounding box center [1073, 31] width 46 height 46
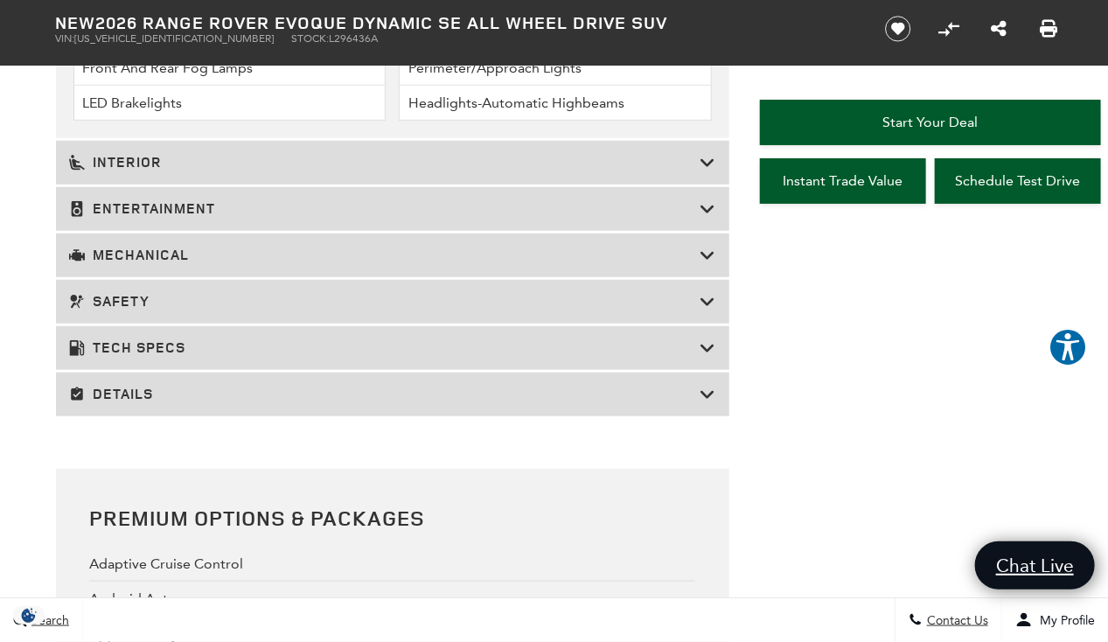
click at [318, 349] on h3 "Tech Specs" at bounding box center [384, 347] width 631 height 17
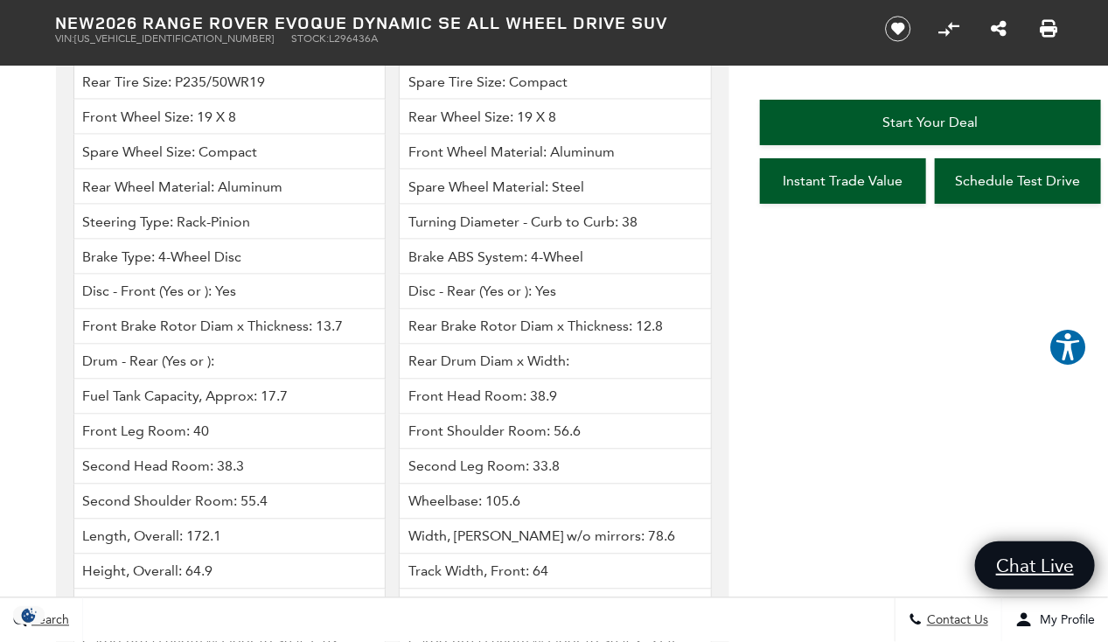
scroll to position [3608, 0]
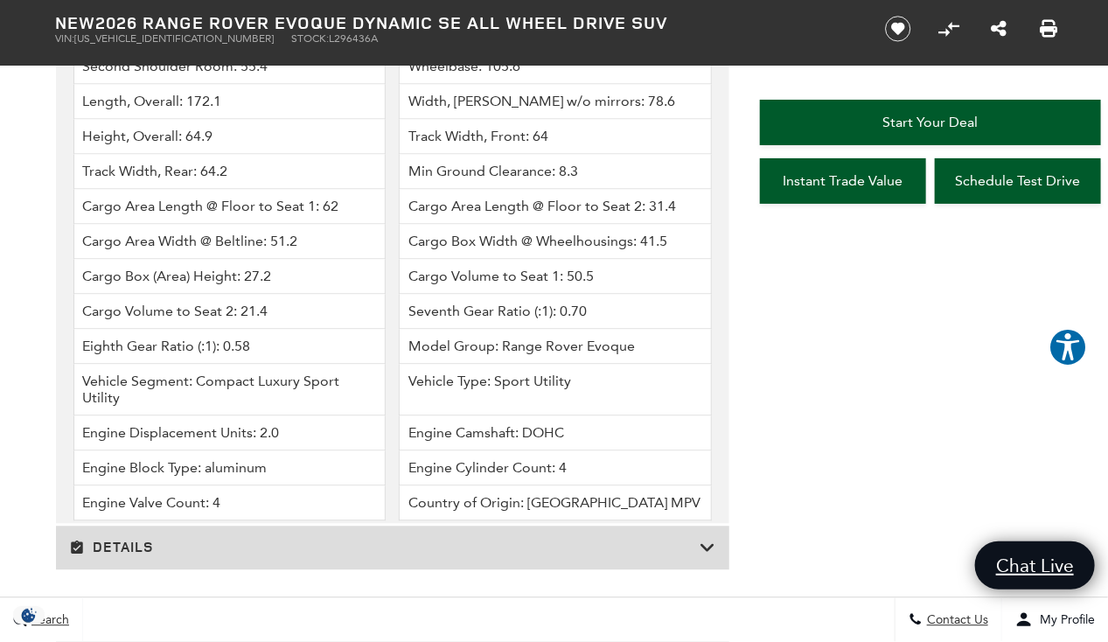
click at [329, 539] on h3 "Details" at bounding box center [384, 547] width 631 height 17
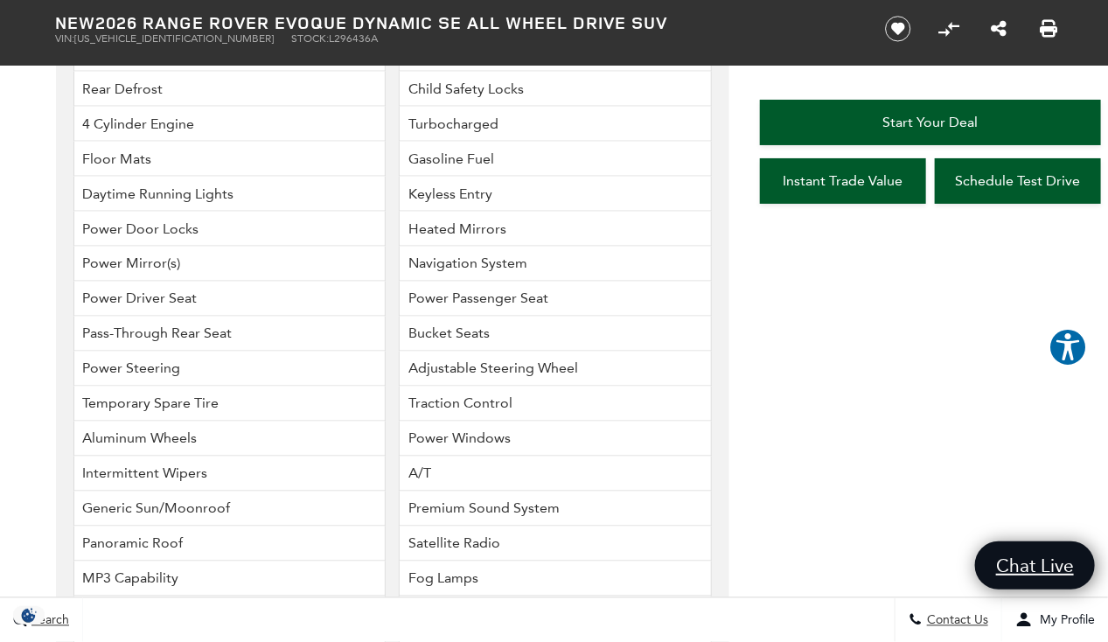
scroll to position [3616, 0]
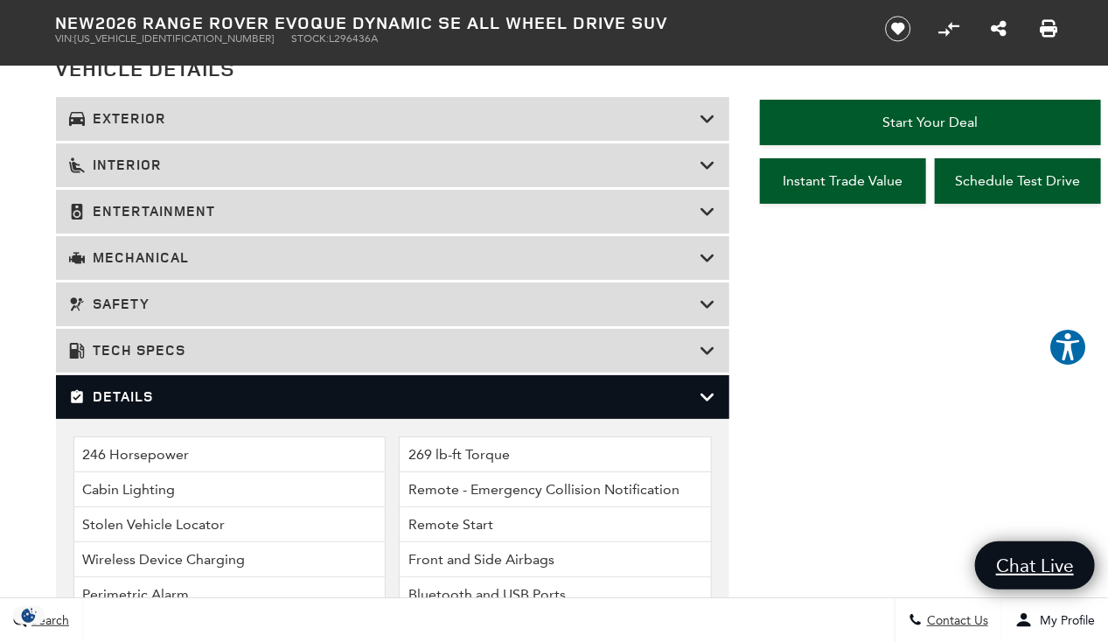
click at [259, 254] on h3 "Mechanical" at bounding box center [384, 257] width 631 height 17
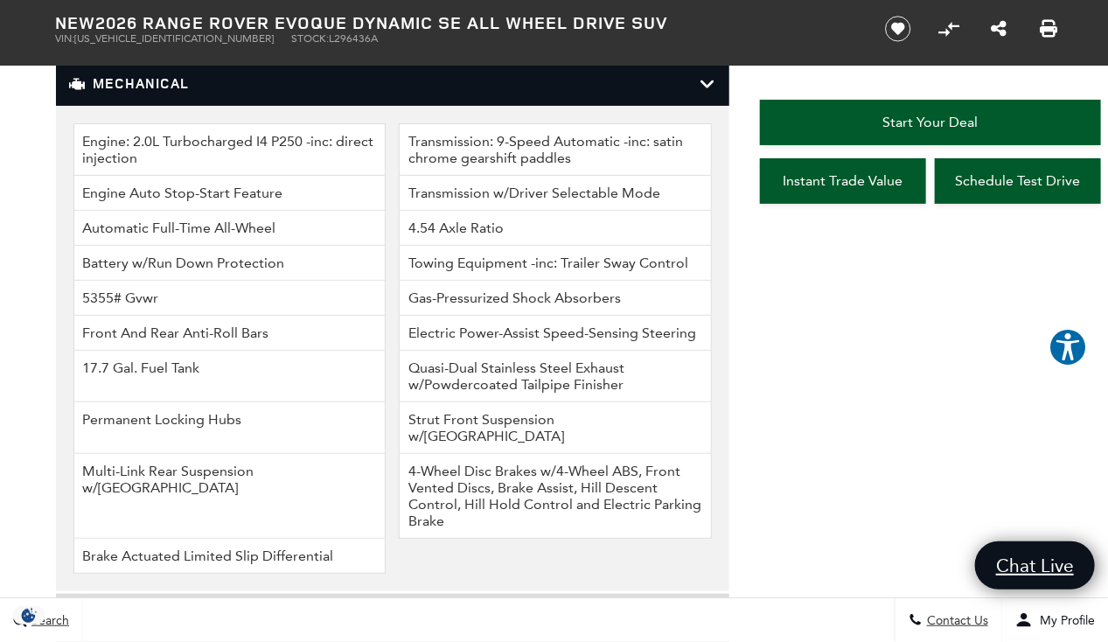
scroll to position [2654, 0]
click at [705, 76] on icon at bounding box center [708, 84] width 16 height 17
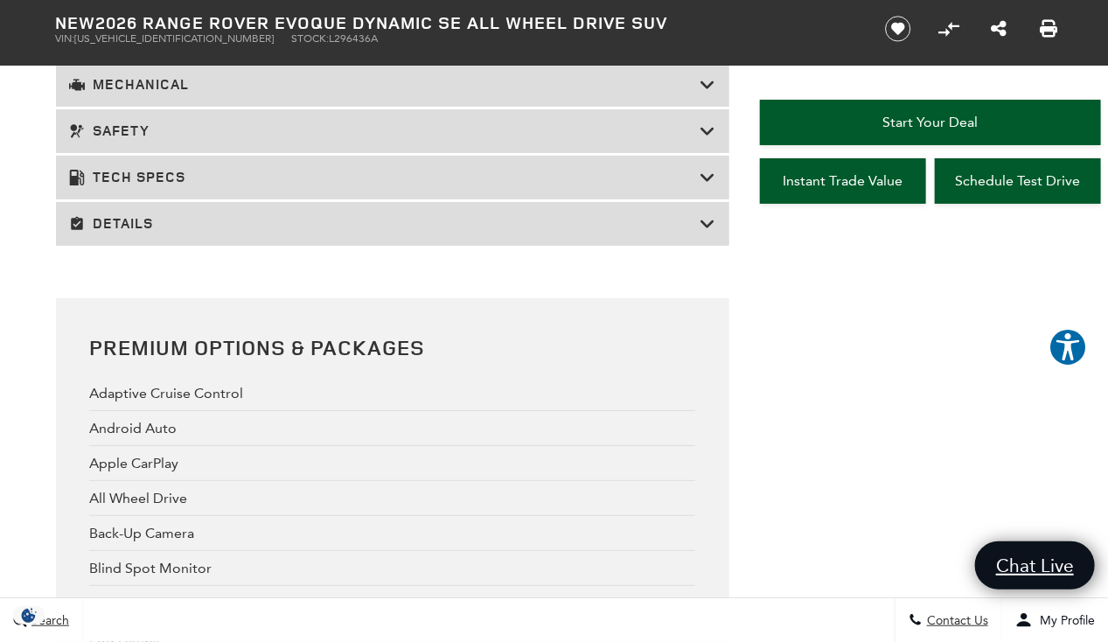
click at [283, 124] on h3 "Safety" at bounding box center [384, 130] width 631 height 17
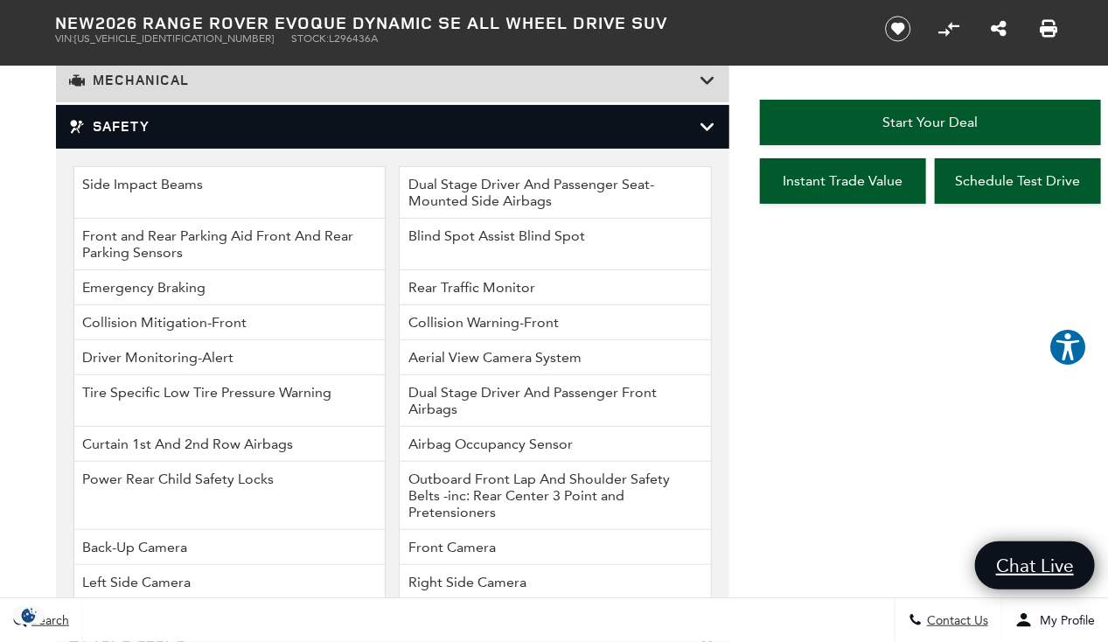
click at [703, 129] on icon at bounding box center [708, 126] width 16 height 17
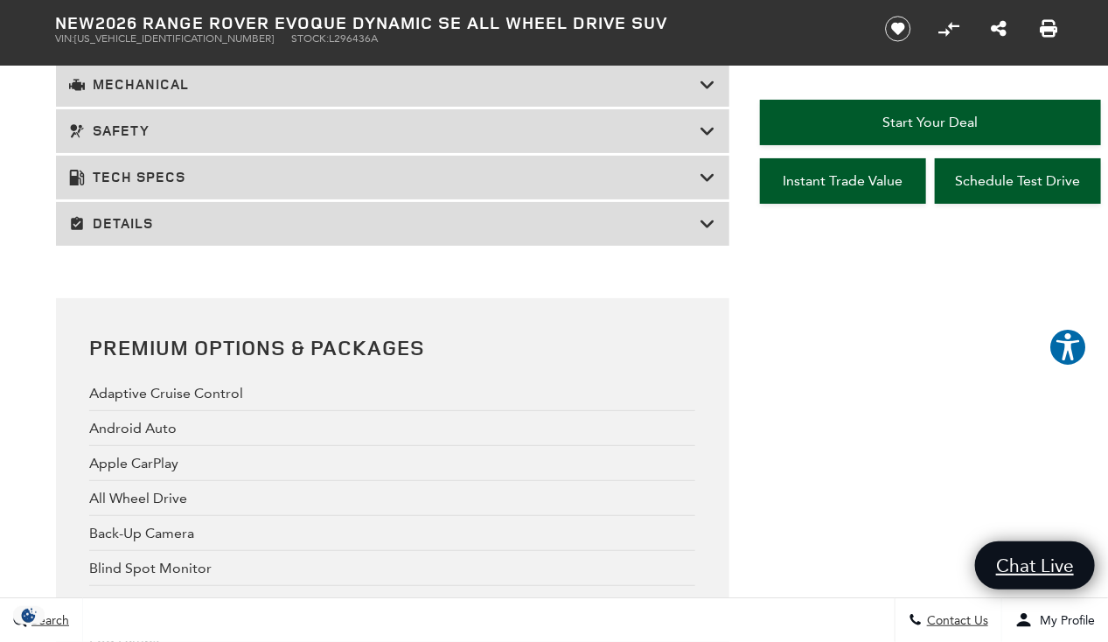
click at [699, 178] on h3 "Tech Specs" at bounding box center [384, 177] width 631 height 17
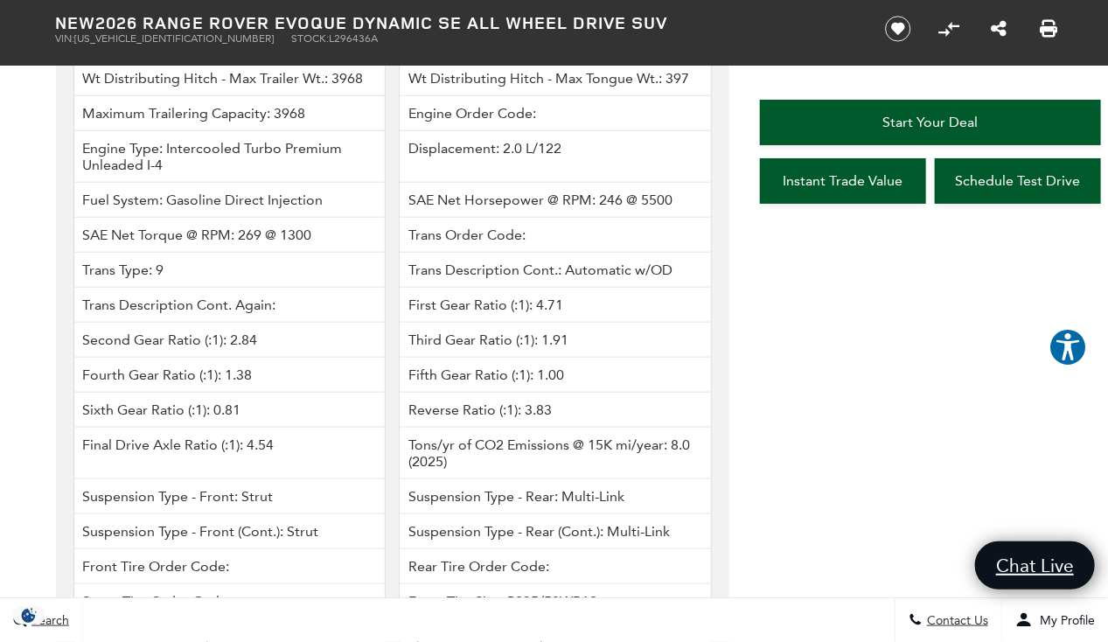
scroll to position [3055, 0]
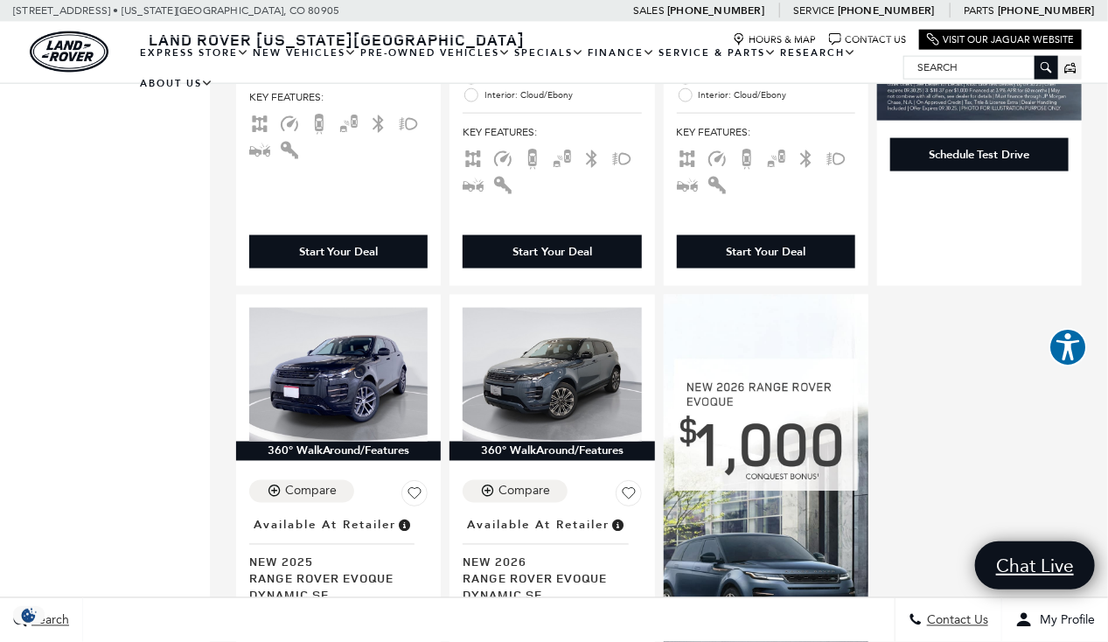
scroll to position [878, 0]
